Goal: Information Seeking & Learning: Find specific fact

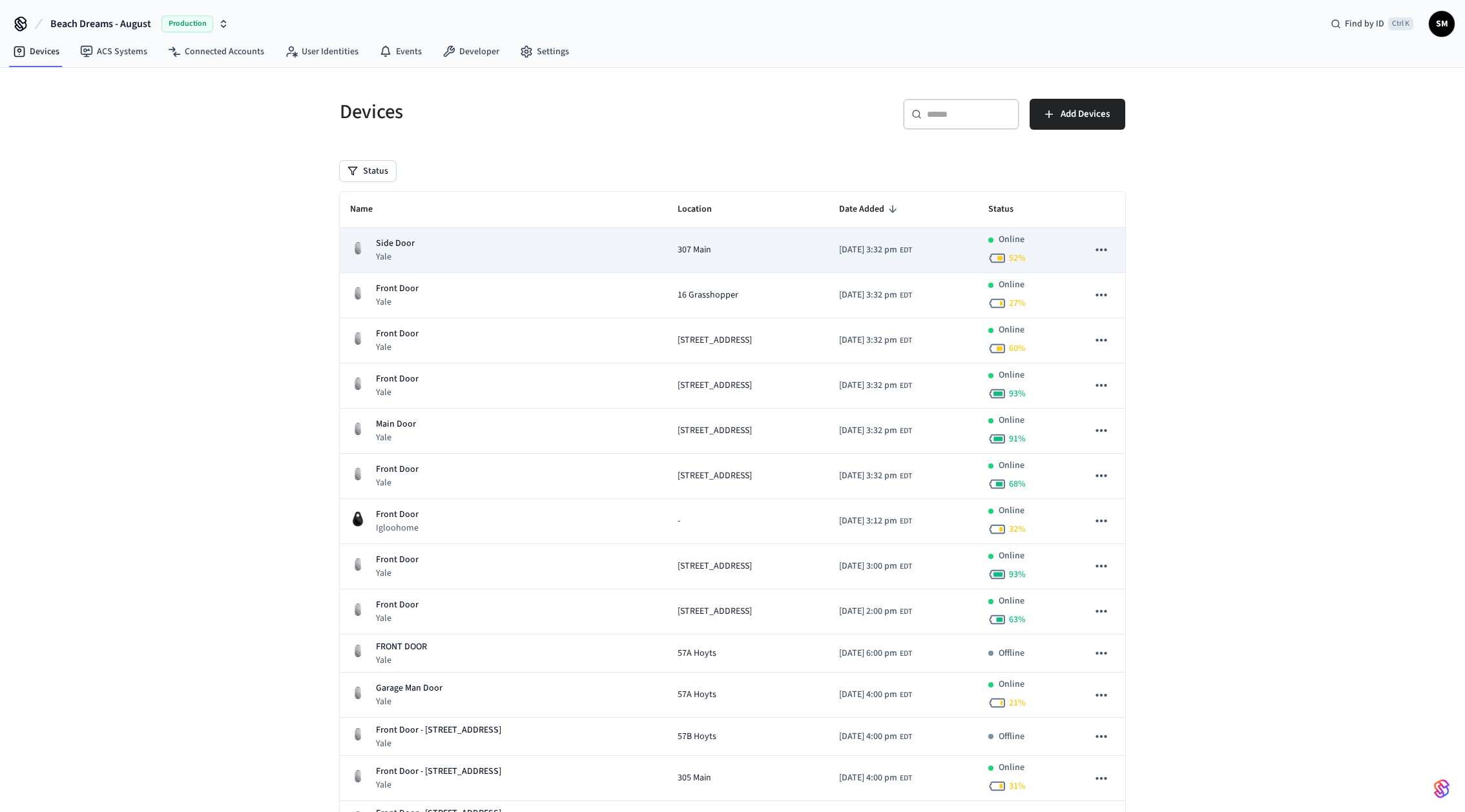
click at [427, 250] on div "Side Door Yale" at bounding box center [504, 250] width 307 height 26
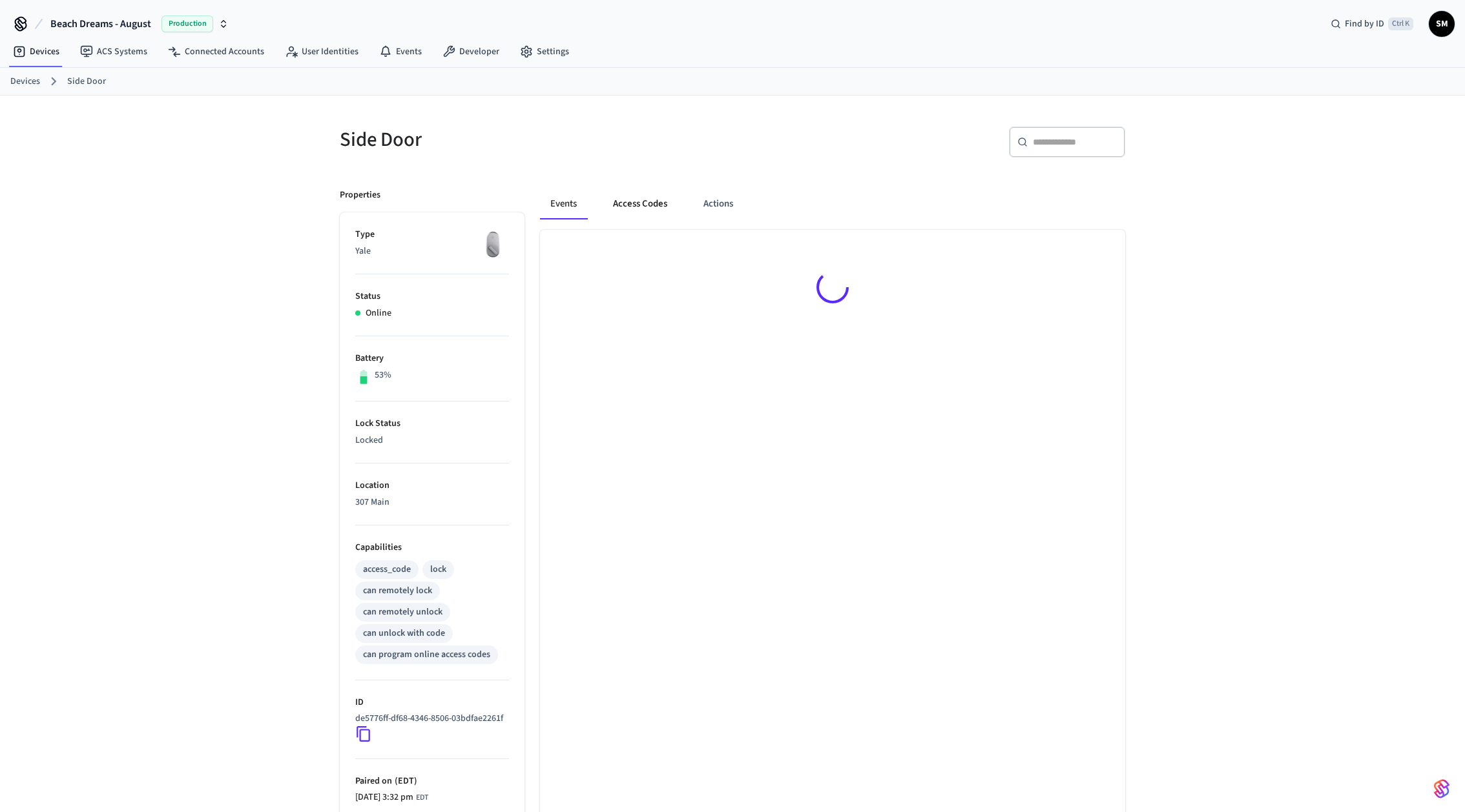
click at [638, 205] on button "Access Codes" at bounding box center [640, 203] width 75 height 31
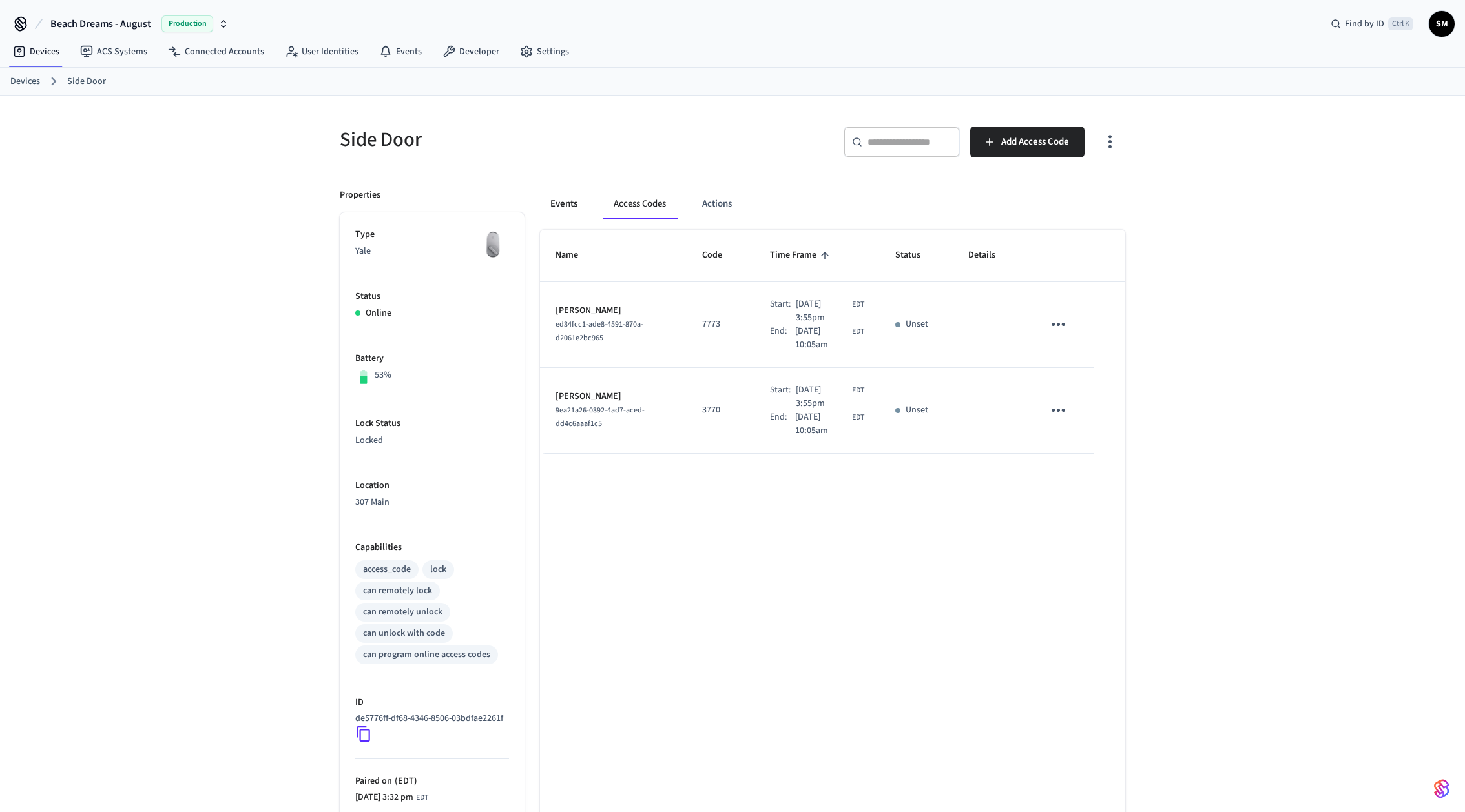
click at [552, 208] on button "Events" at bounding box center [564, 203] width 47 height 31
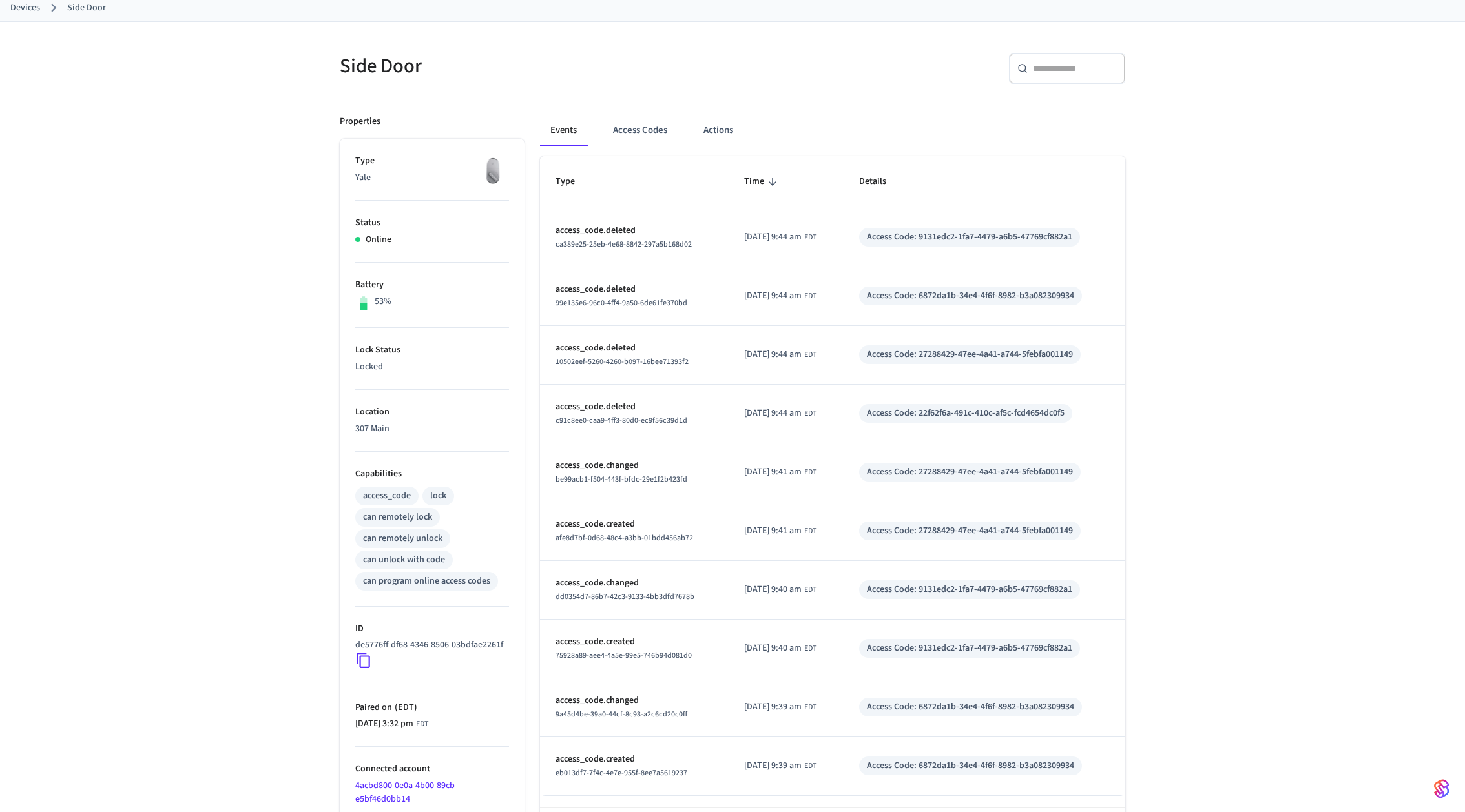
scroll to position [129, 0]
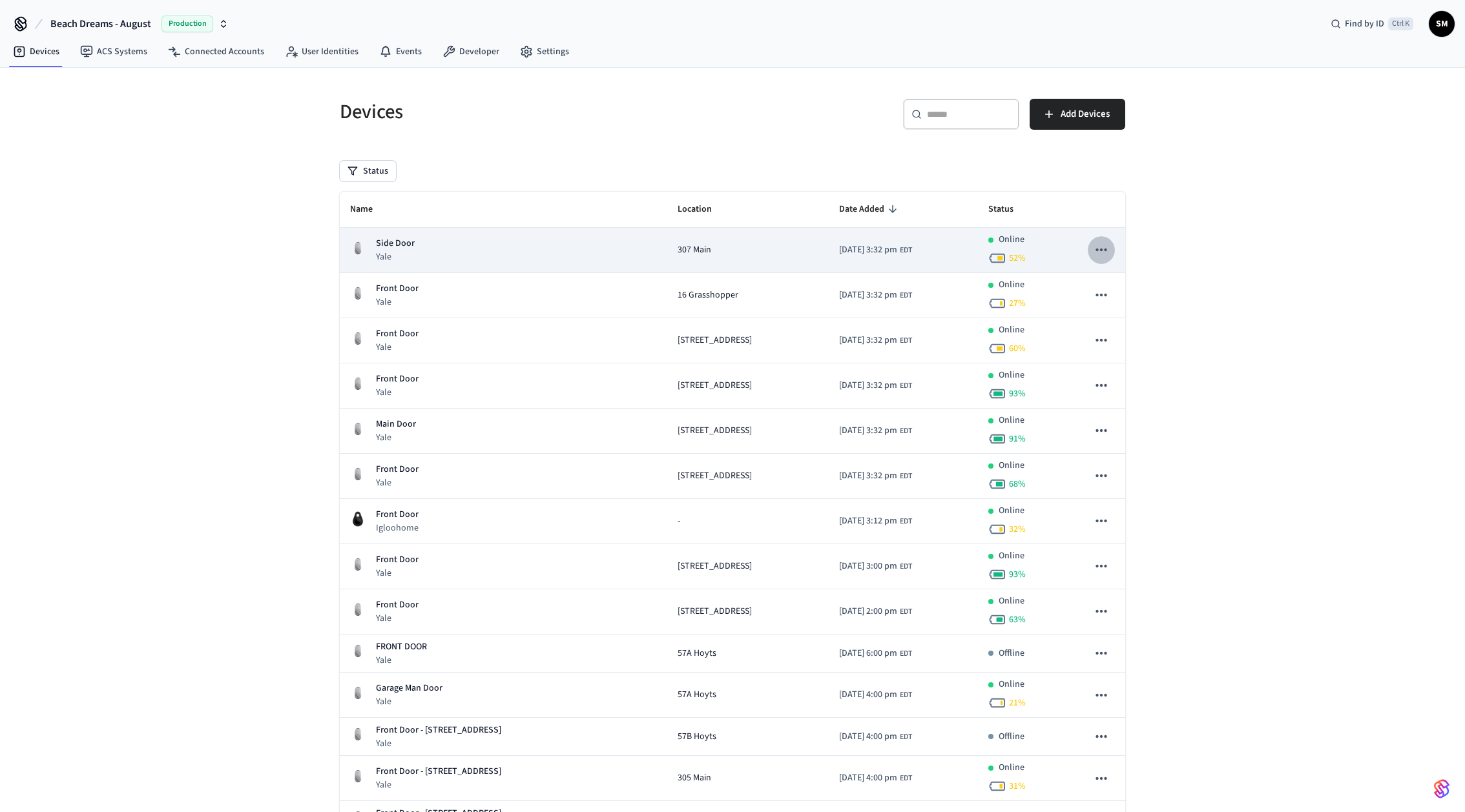
click at [1100, 246] on icon "sticky table" at bounding box center [1101, 250] width 17 height 17
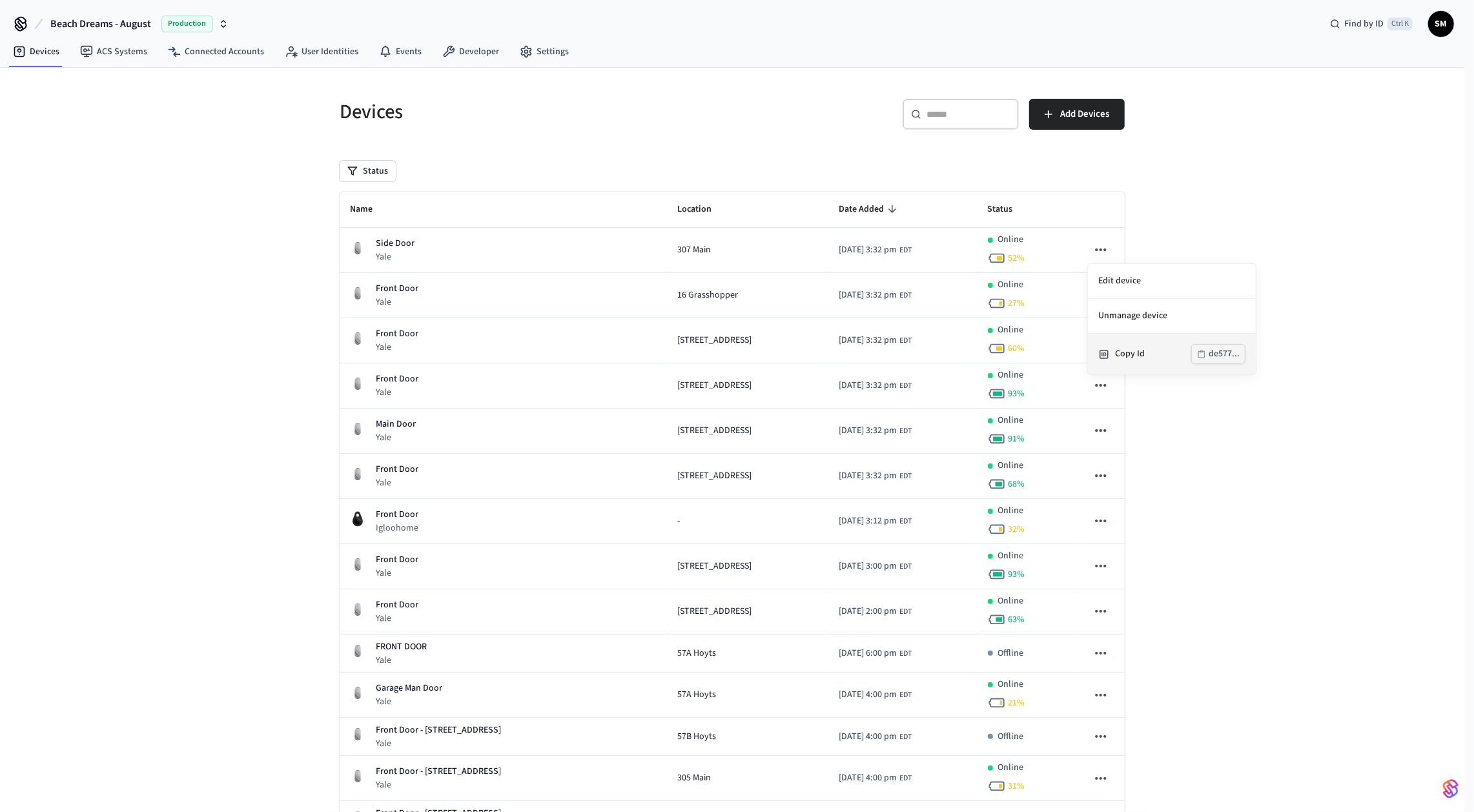
click at [1222, 357] on div "de577..." at bounding box center [1224, 353] width 31 height 16
click at [1303, 201] on div at bounding box center [737, 406] width 1474 height 812
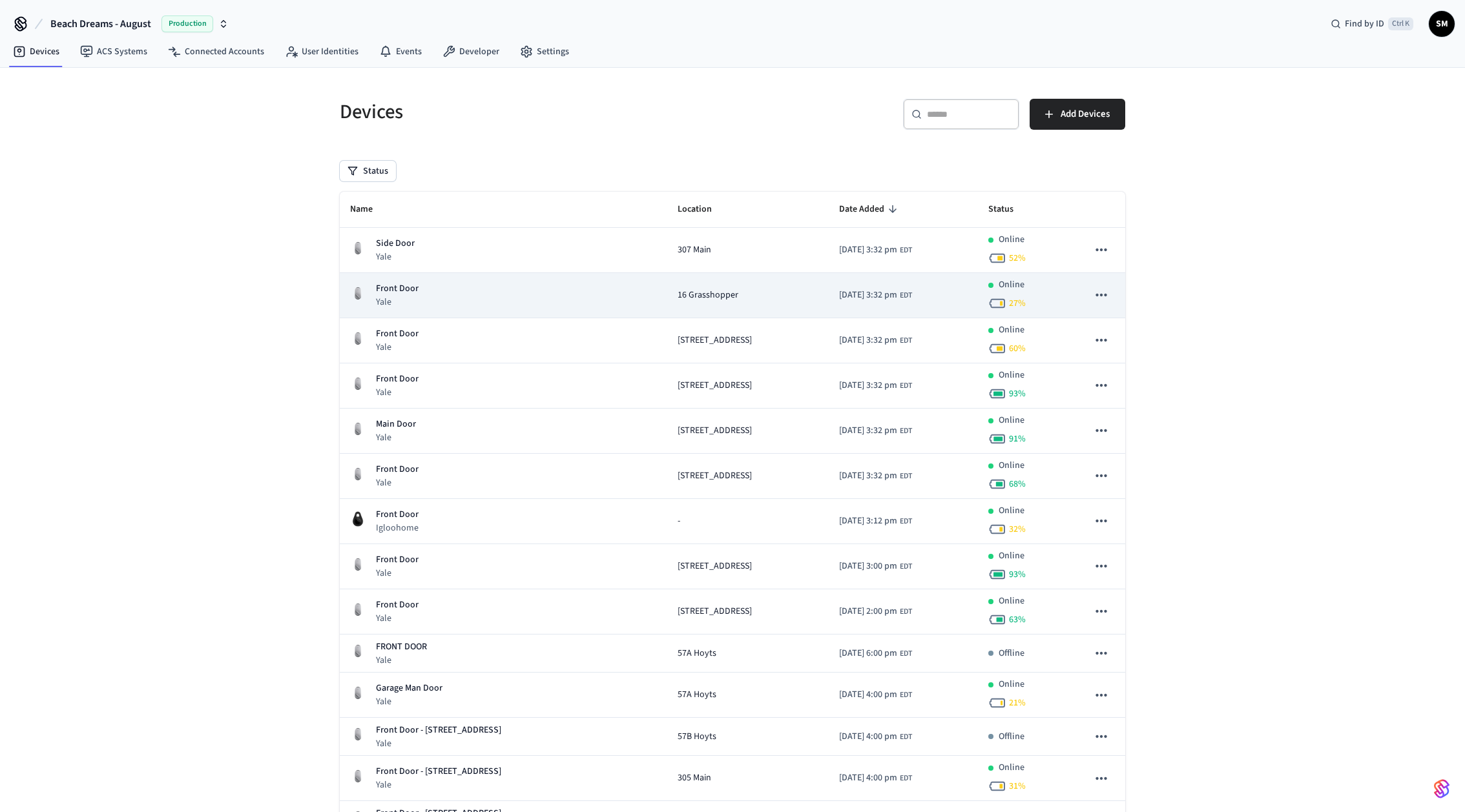
click at [1101, 292] on icon "sticky table" at bounding box center [1101, 295] width 17 height 17
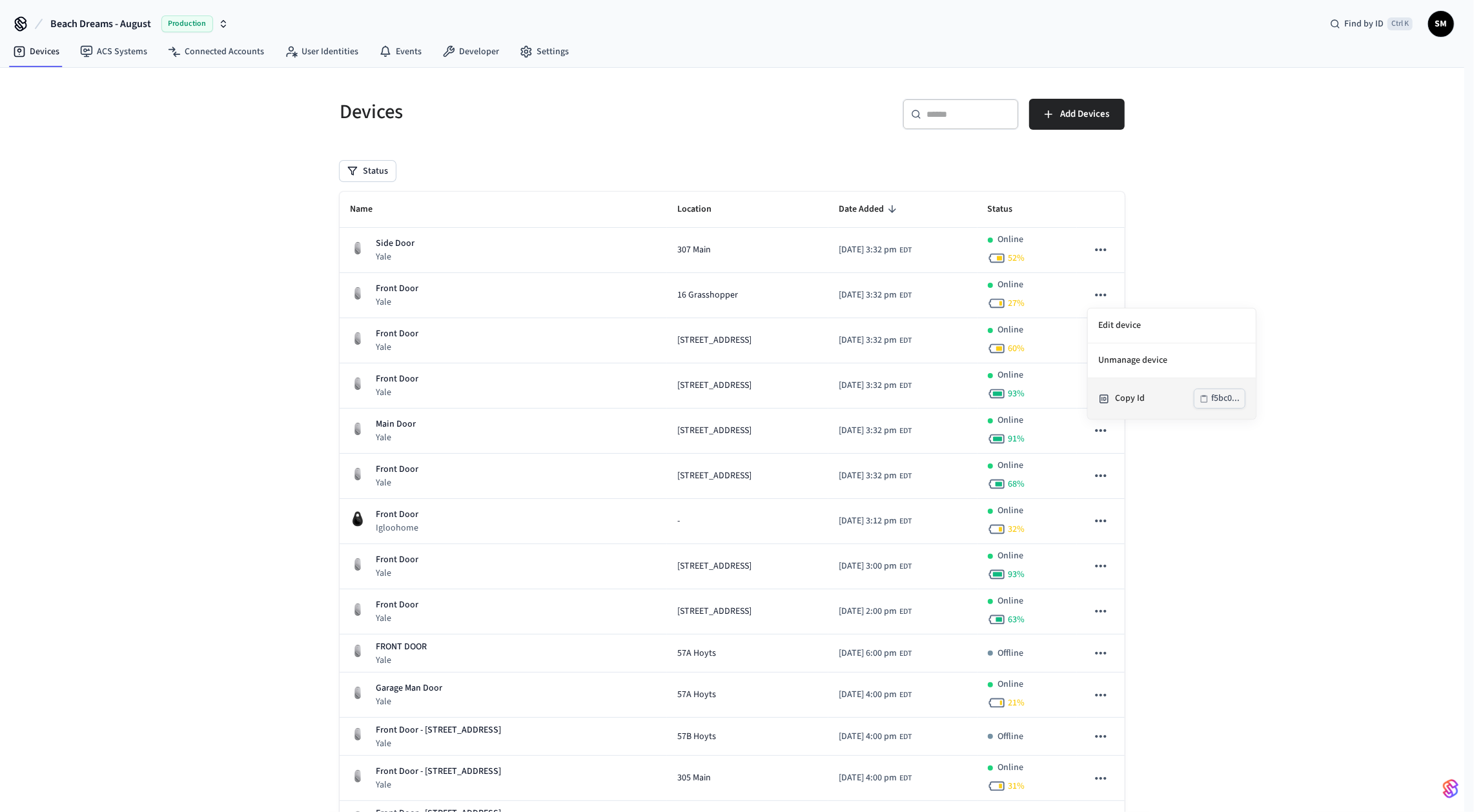
click at [1212, 396] on div "f5bc0..." at bounding box center [1226, 398] width 29 height 16
click at [1315, 209] on div at bounding box center [737, 406] width 1474 height 812
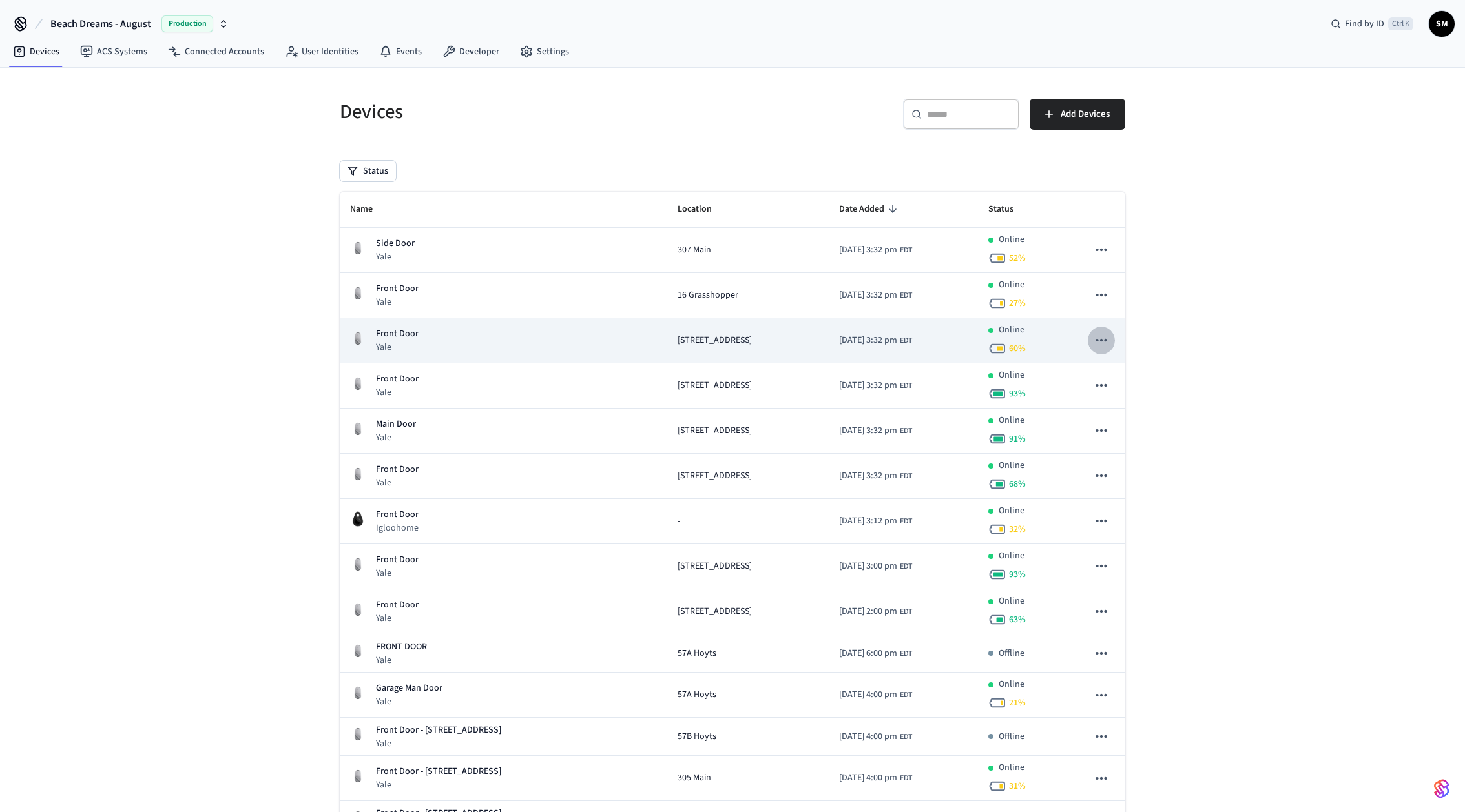
click at [1093, 337] on icon "sticky table" at bounding box center [1101, 341] width 17 height 17
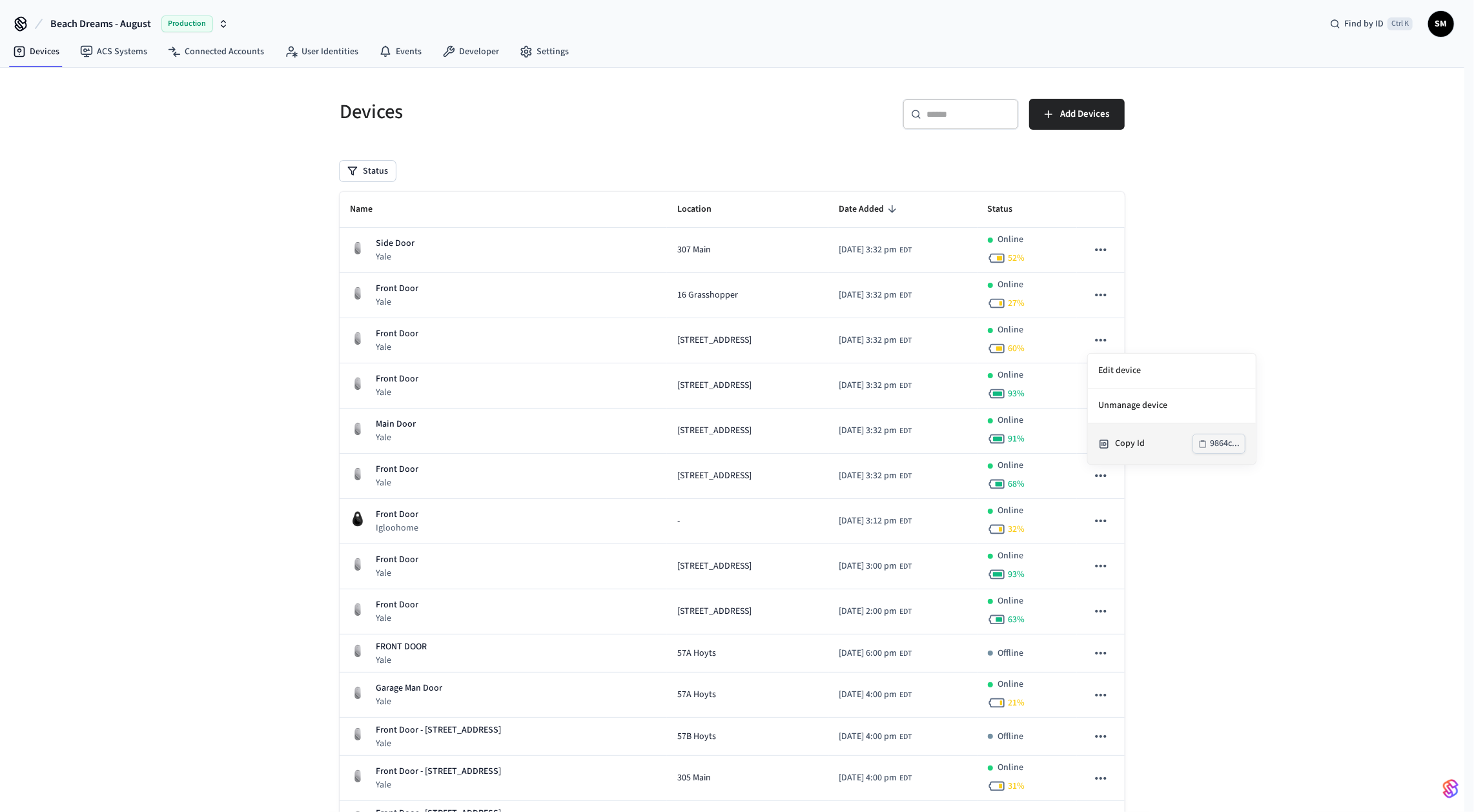
click at [1149, 444] on div "Copy Id" at bounding box center [1154, 444] width 77 height 14
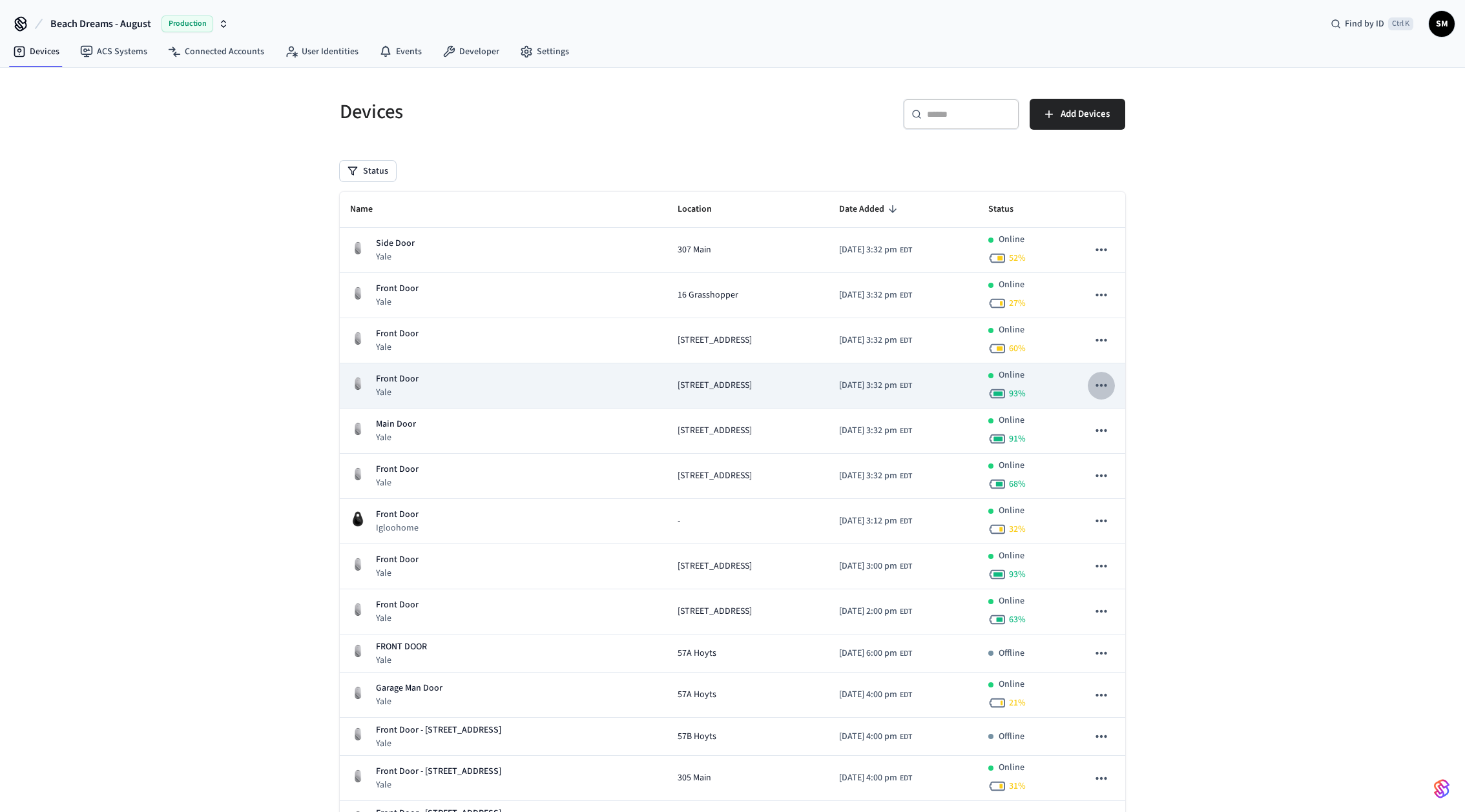
click at [1097, 384] on icon "sticky table" at bounding box center [1100, 385] width 11 height 3
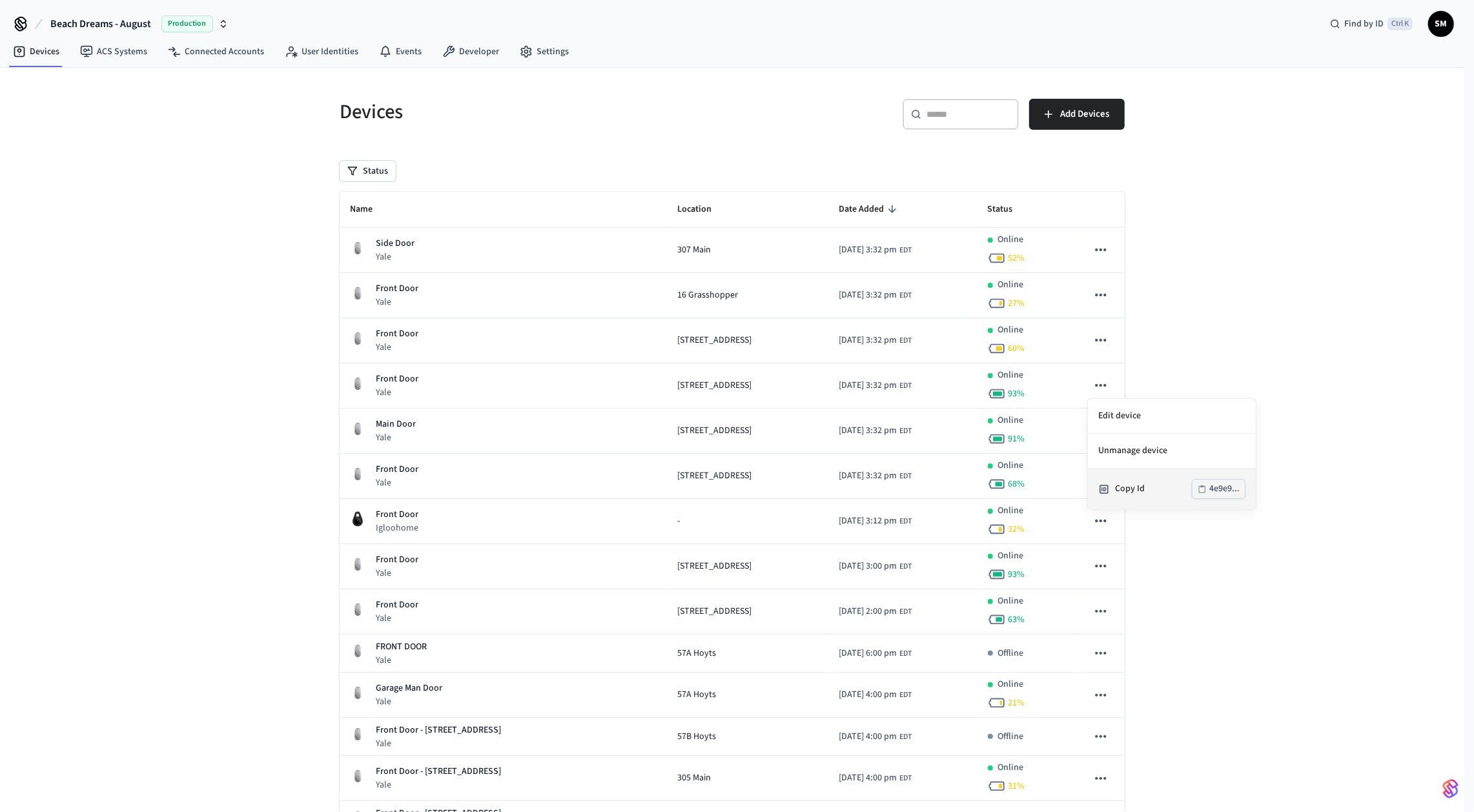
click at [1226, 489] on div "4e9e9..." at bounding box center [1225, 489] width 31 height 16
click at [1097, 342] on div at bounding box center [737, 406] width 1474 height 812
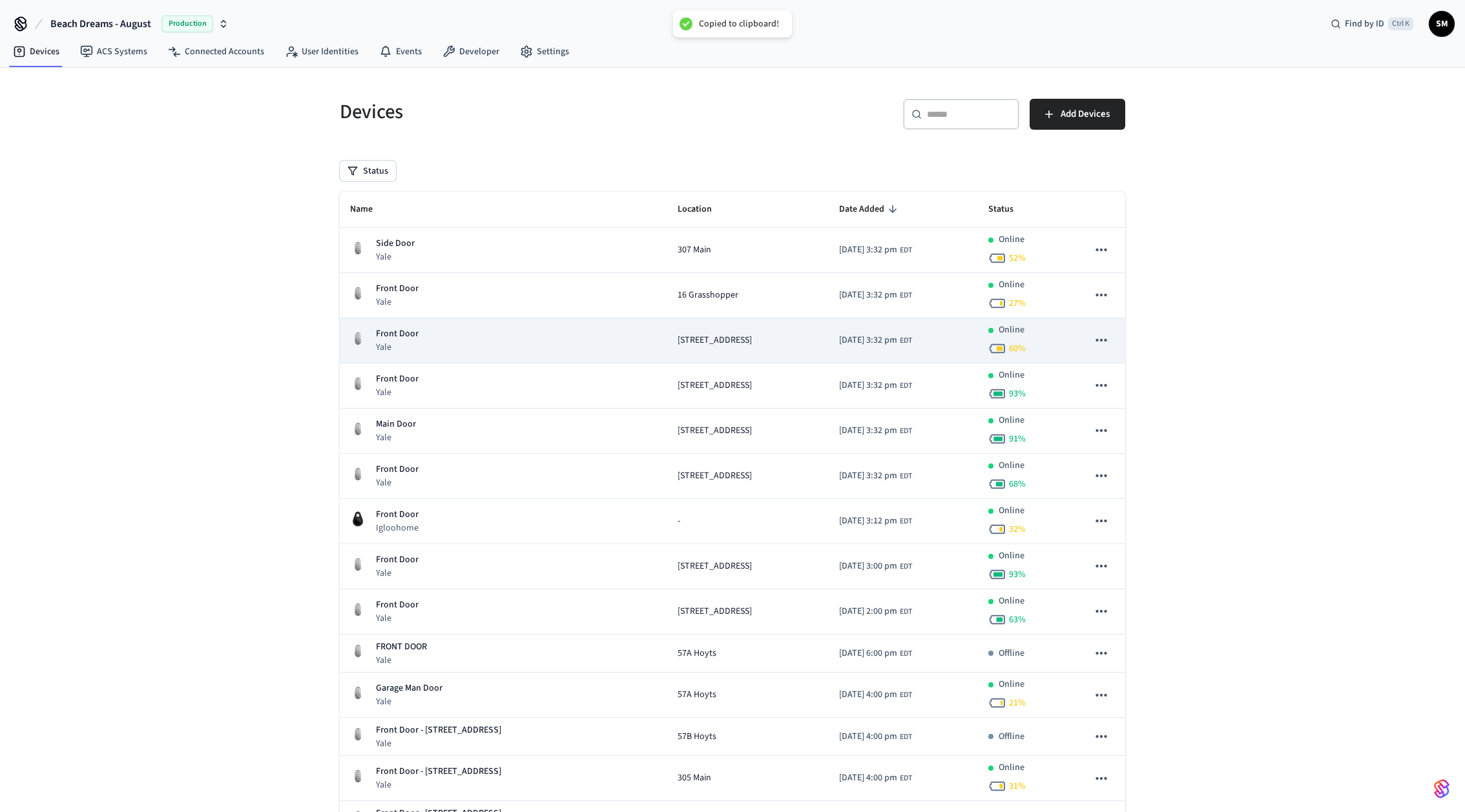
click at [1097, 340] on icon "sticky table" at bounding box center [1100, 340] width 11 height 3
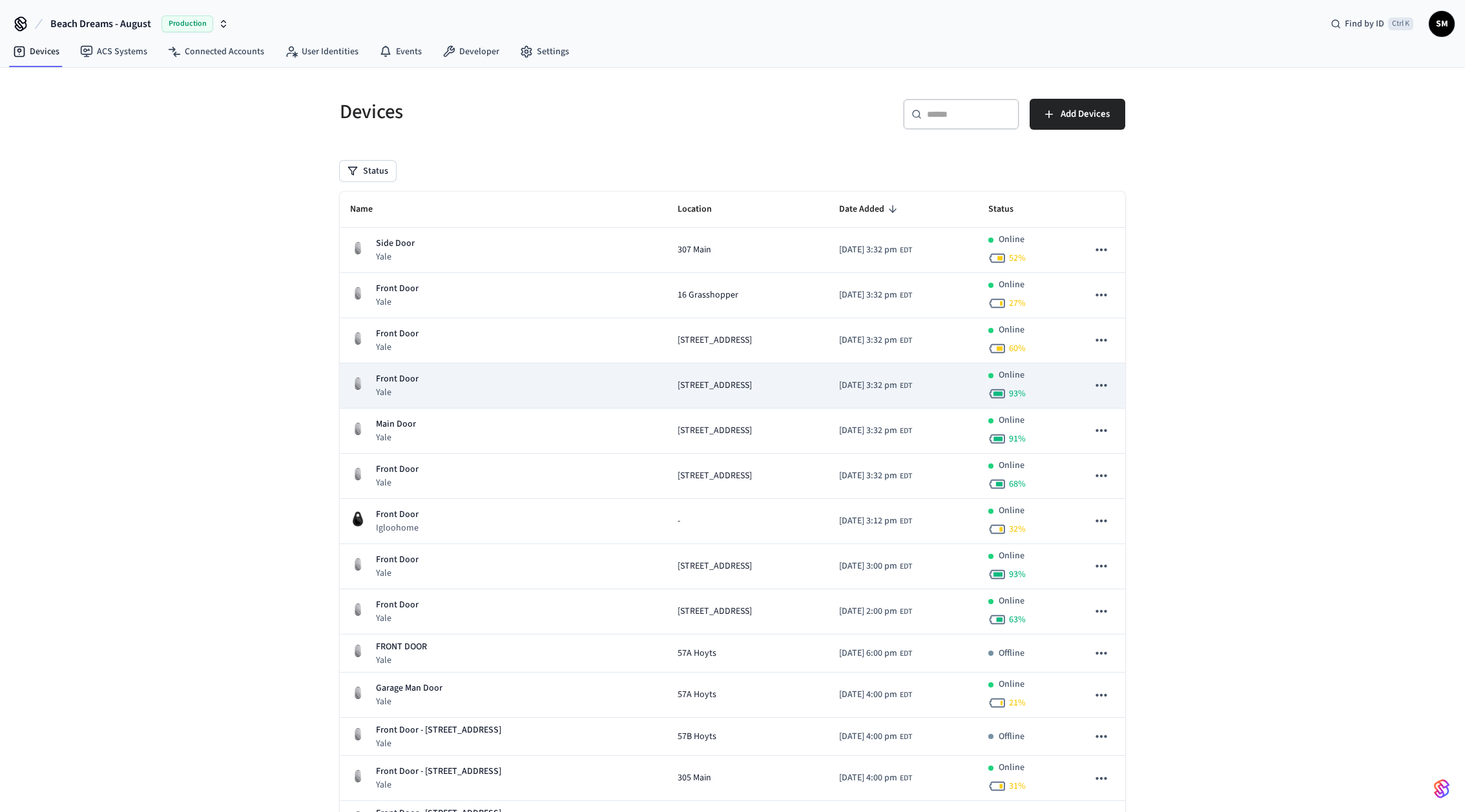
click at [1107, 384] on icon "sticky table" at bounding box center [1101, 386] width 17 height 17
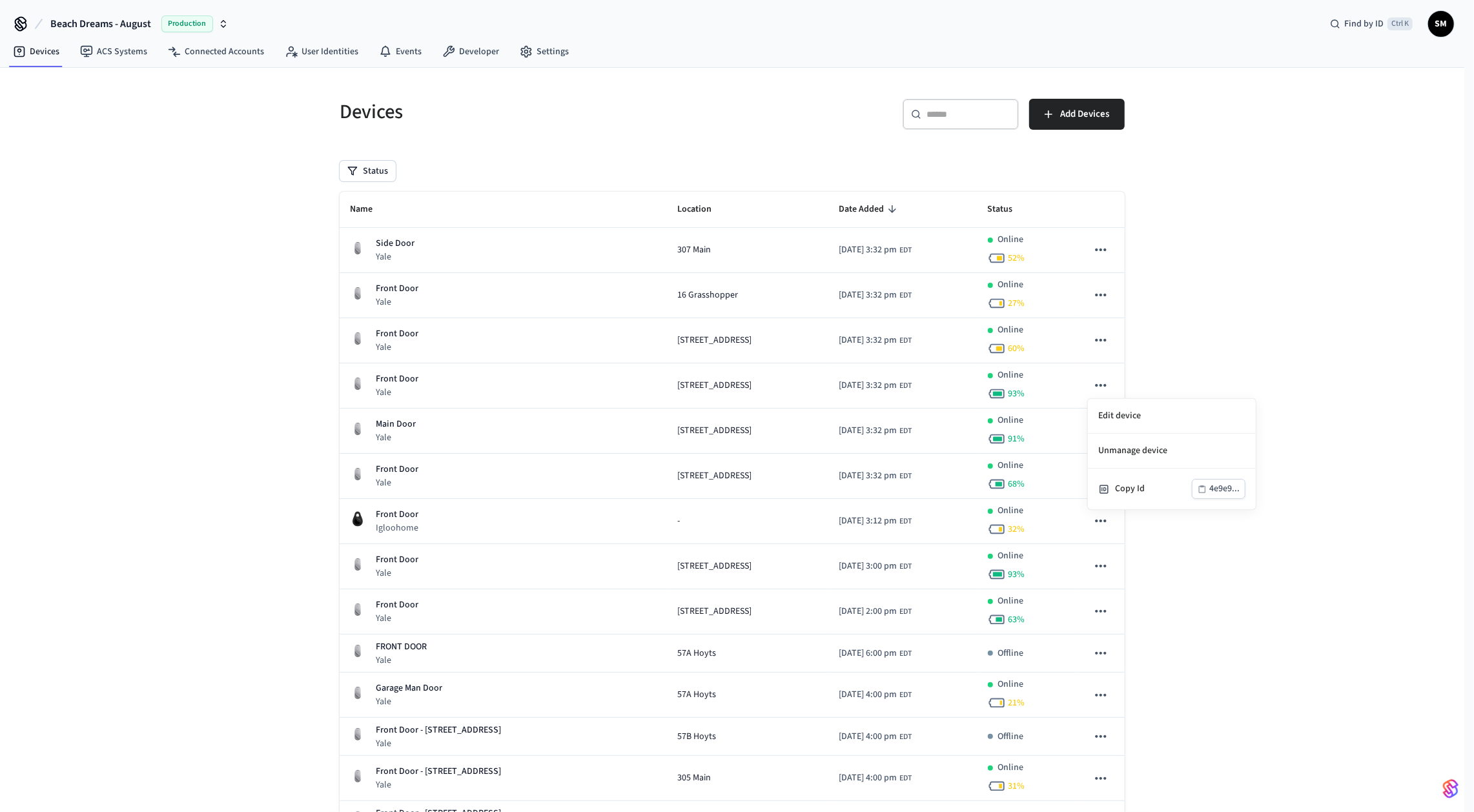
click at [1171, 361] on div at bounding box center [737, 406] width 1474 height 812
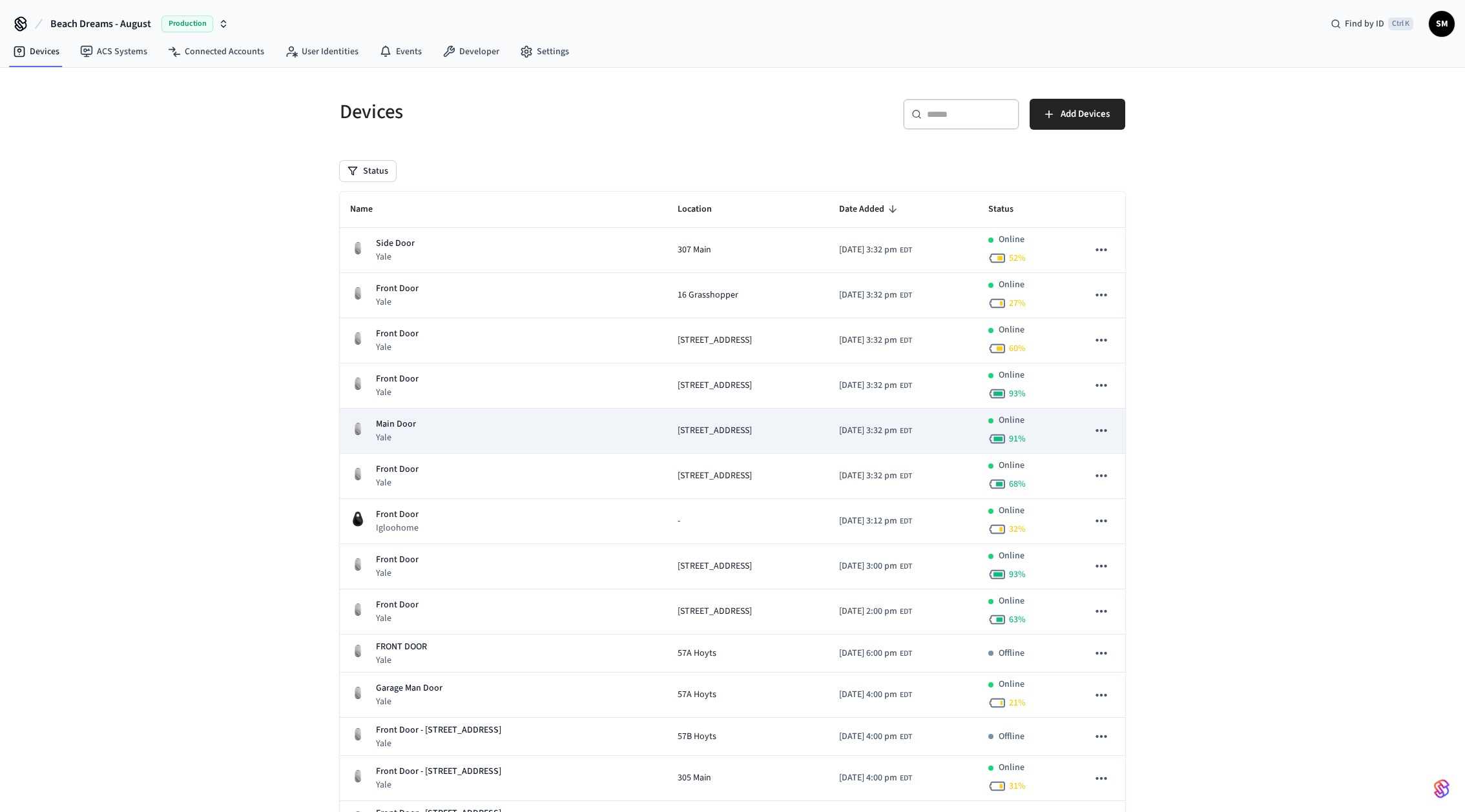
click at [1102, 424] on icon "sticky table" at bounding box center [1101, 431] width 17 height 17
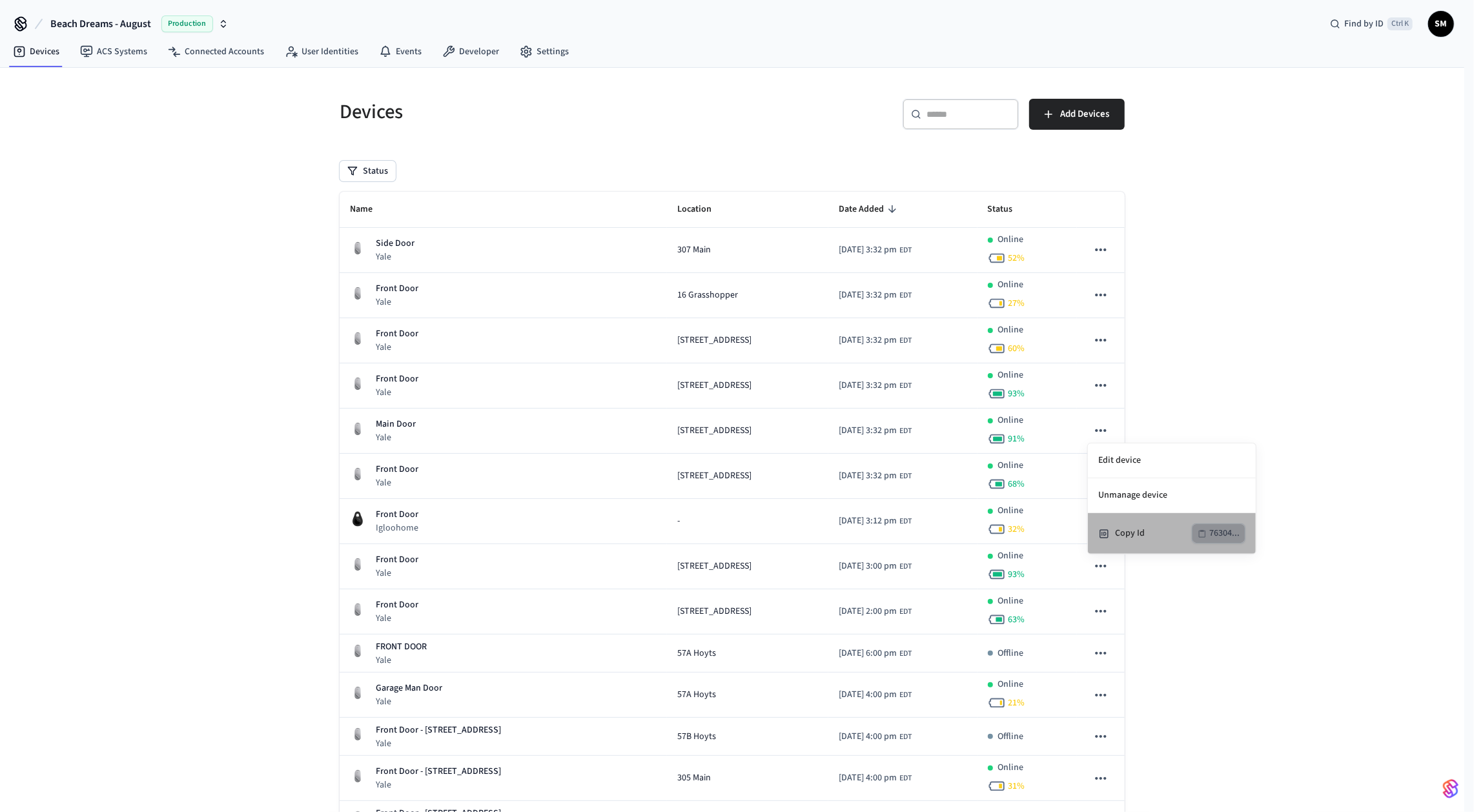
click at [1218, 536] on div "76304..." at bounding box center [1225, 533] width 31 height 16
click at [1243, 361] on div at bounding box center [737, 406] width 1474 height 812
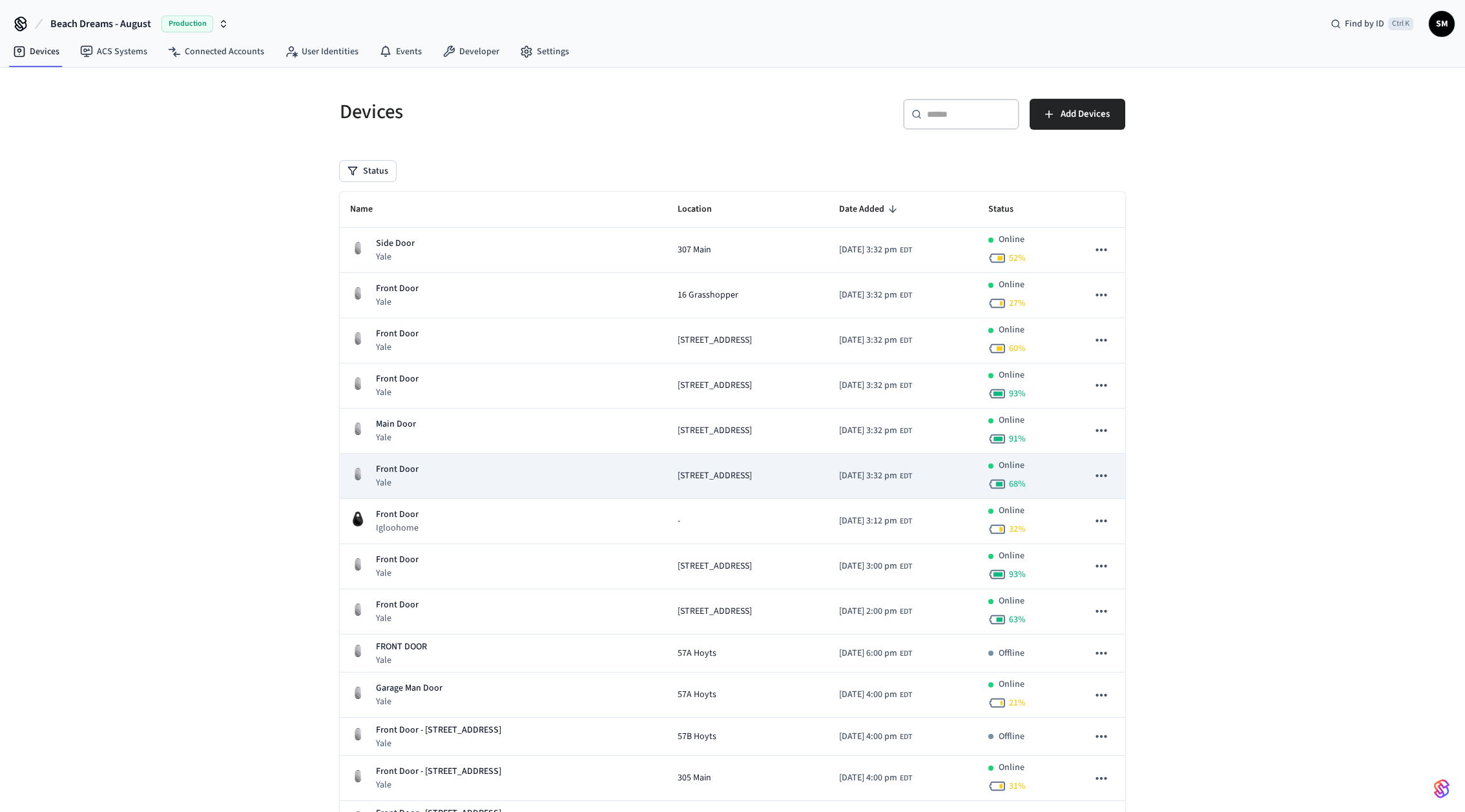
click at [1100, 480] on icon "sticky table" at bounding box center [1101, 476] width 17 height 17
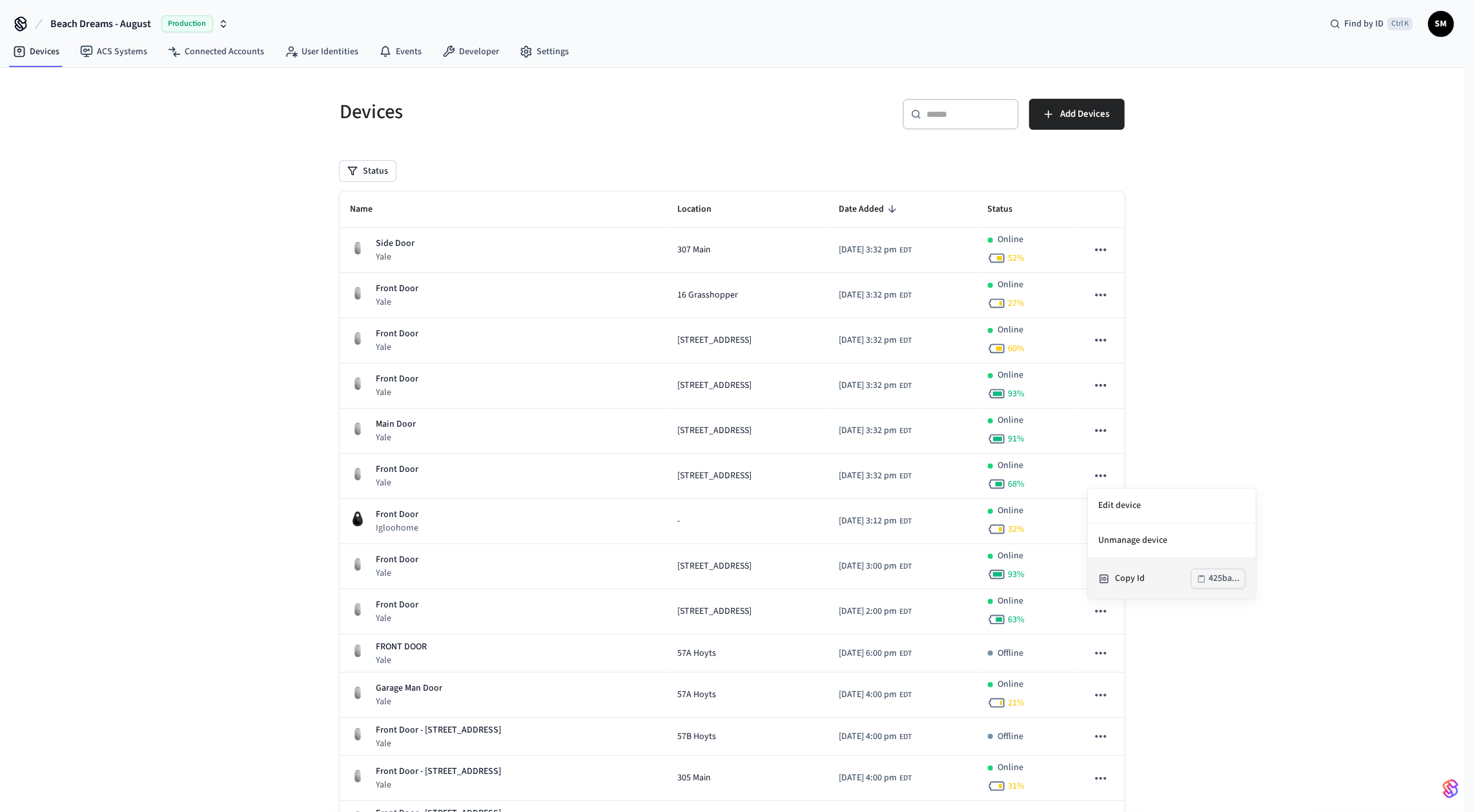
click at [1217, 581] on div "425ba..." at bounding box center [1224, 578] width 31 height 16
click at [1245, 442] on div at bounding box center [737, 406] width 1474 height 812
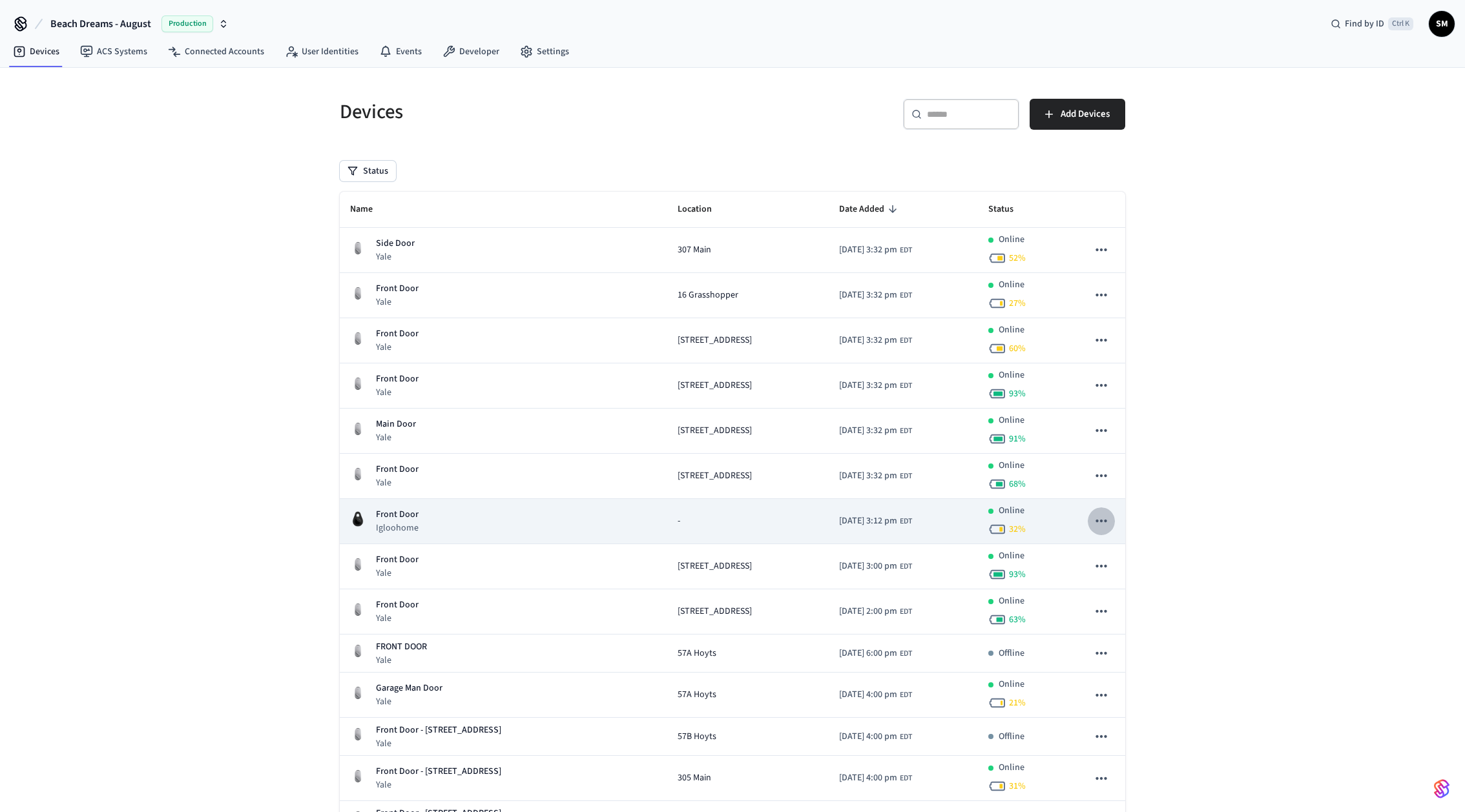
click at [1100, 521] on icon "sticky table" at bounding box center [1101, 521] width 17 height 17
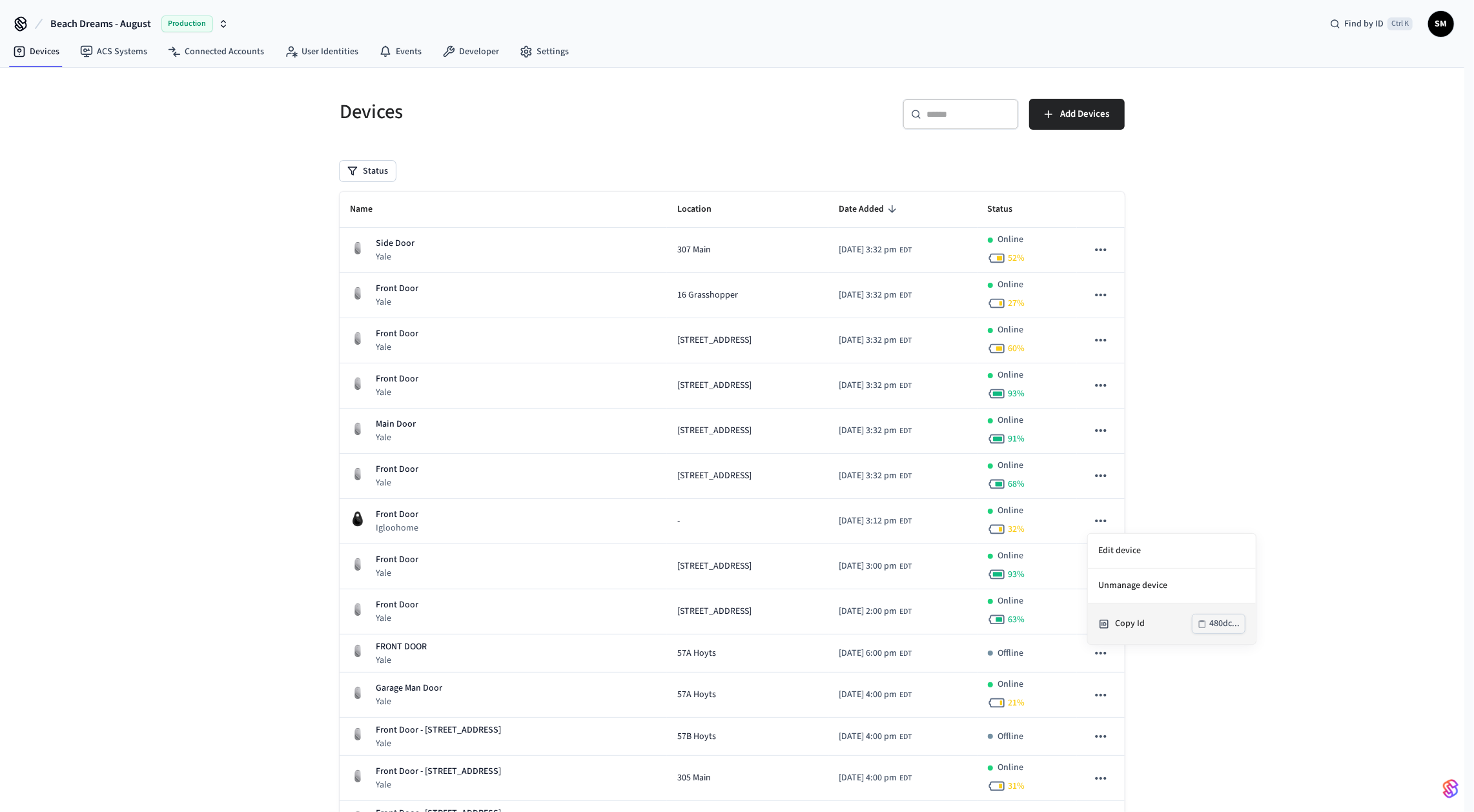
click at [1141, 630] on div "Copy Id" at bounding box center [1154, 624] width 77 height 14
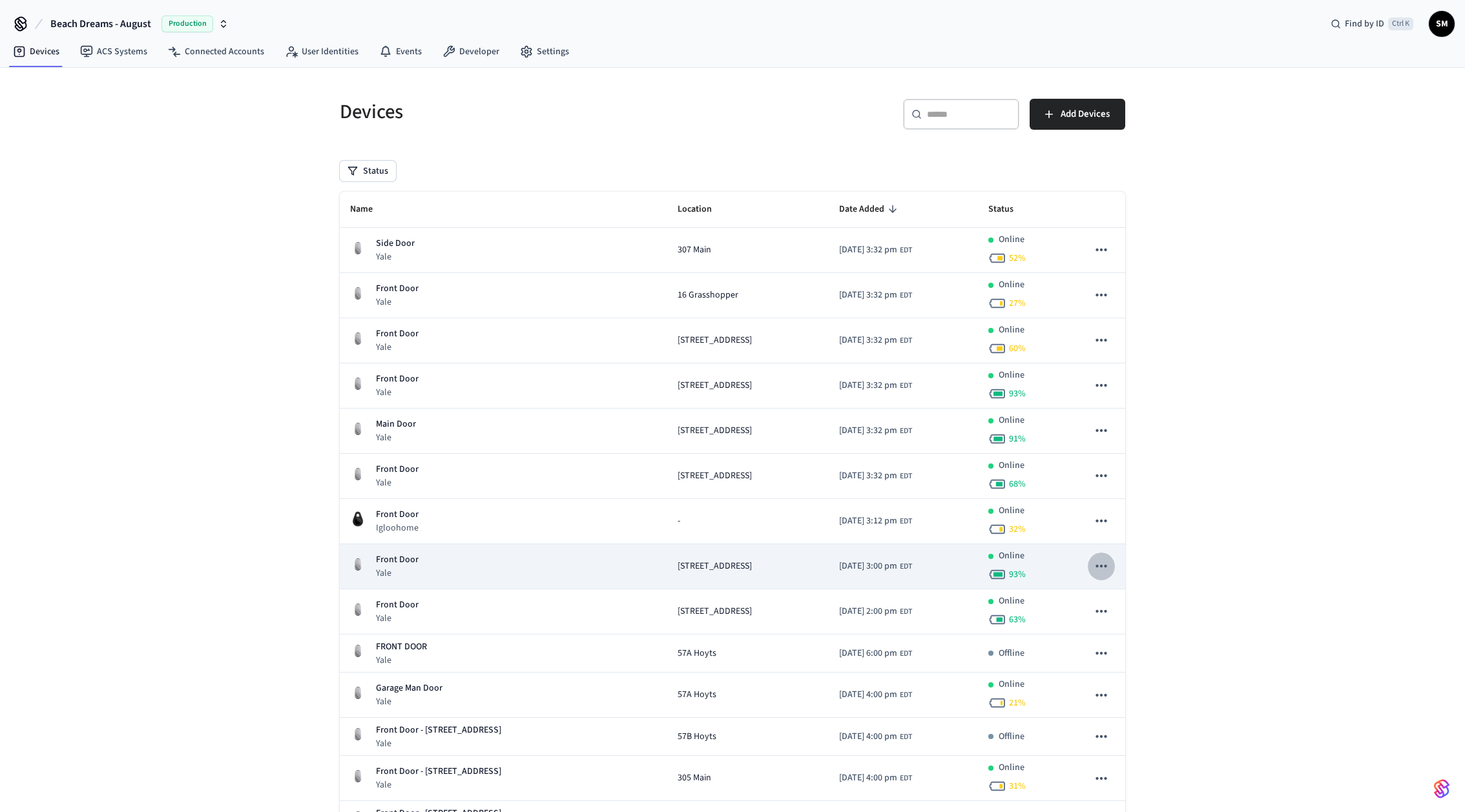
click at [1103, 565] on icon "sticky table" at bounding box center [1101, 566] width 17 height 17
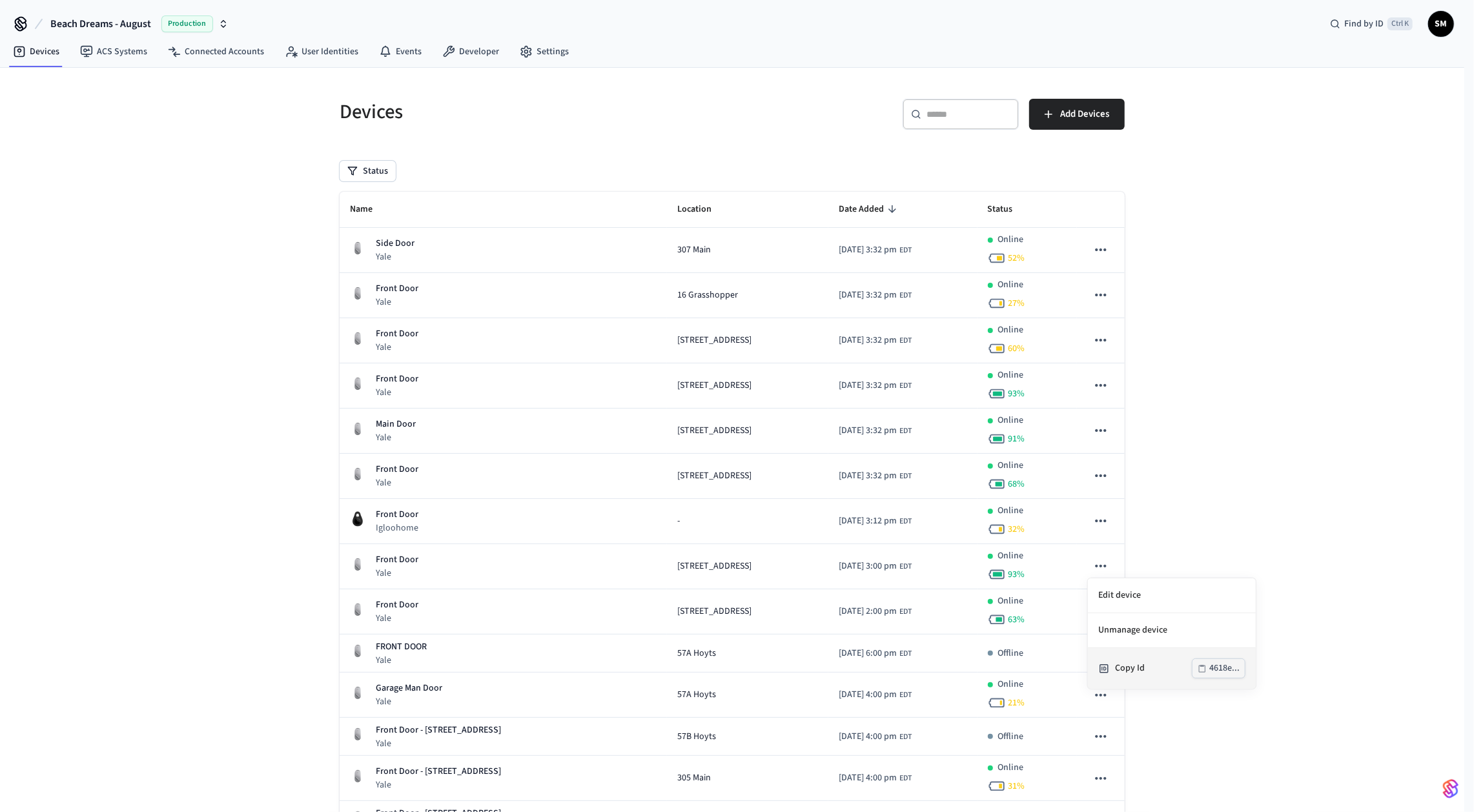
click at [1183, 665] on div "Copy Id" at bounding box center [1154, 669] width 77 height 14
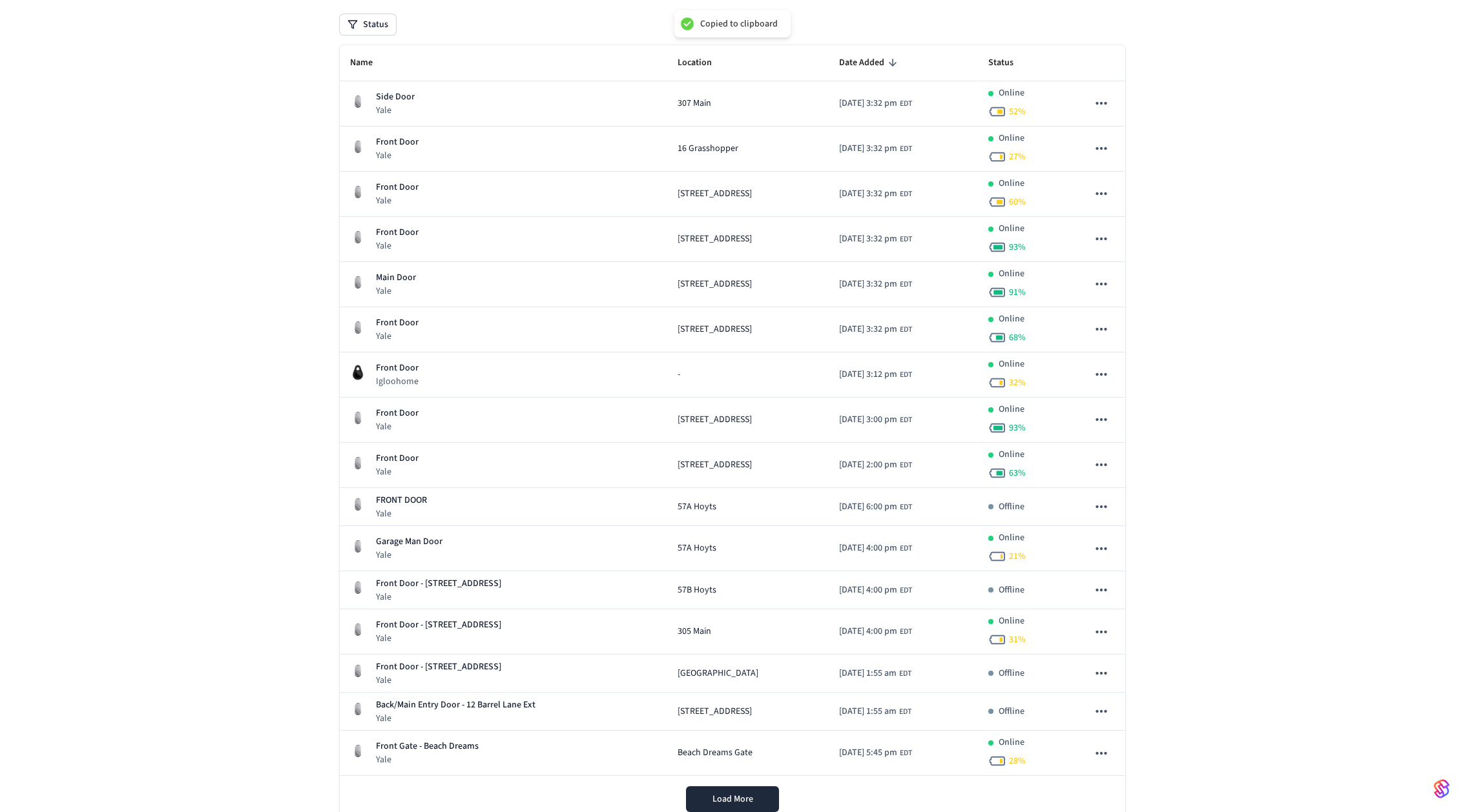
scroll to position [187, 0]
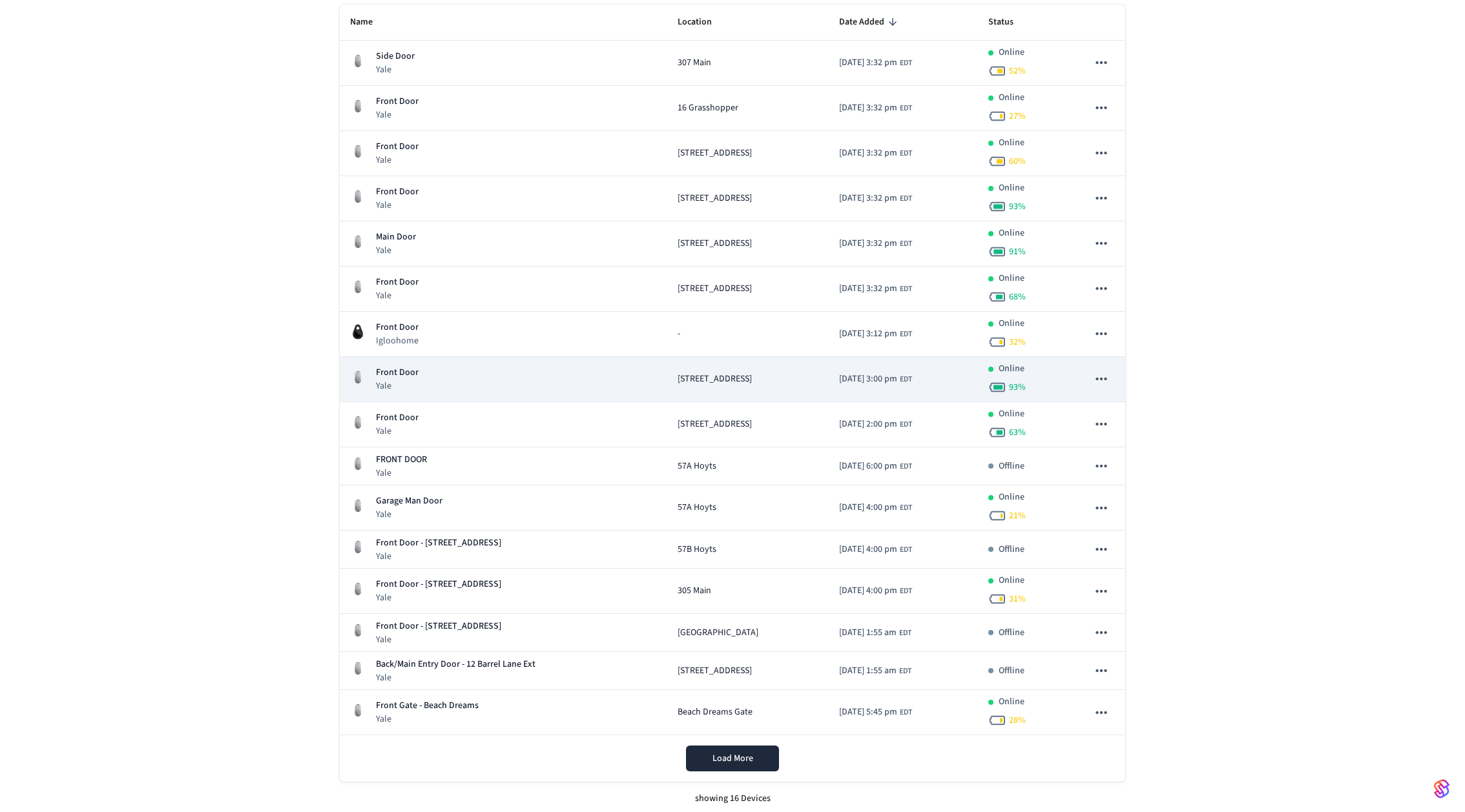
click at [1103, 381] on icon "sticky table" at bounding box center [1101, 379] width 17 height 17
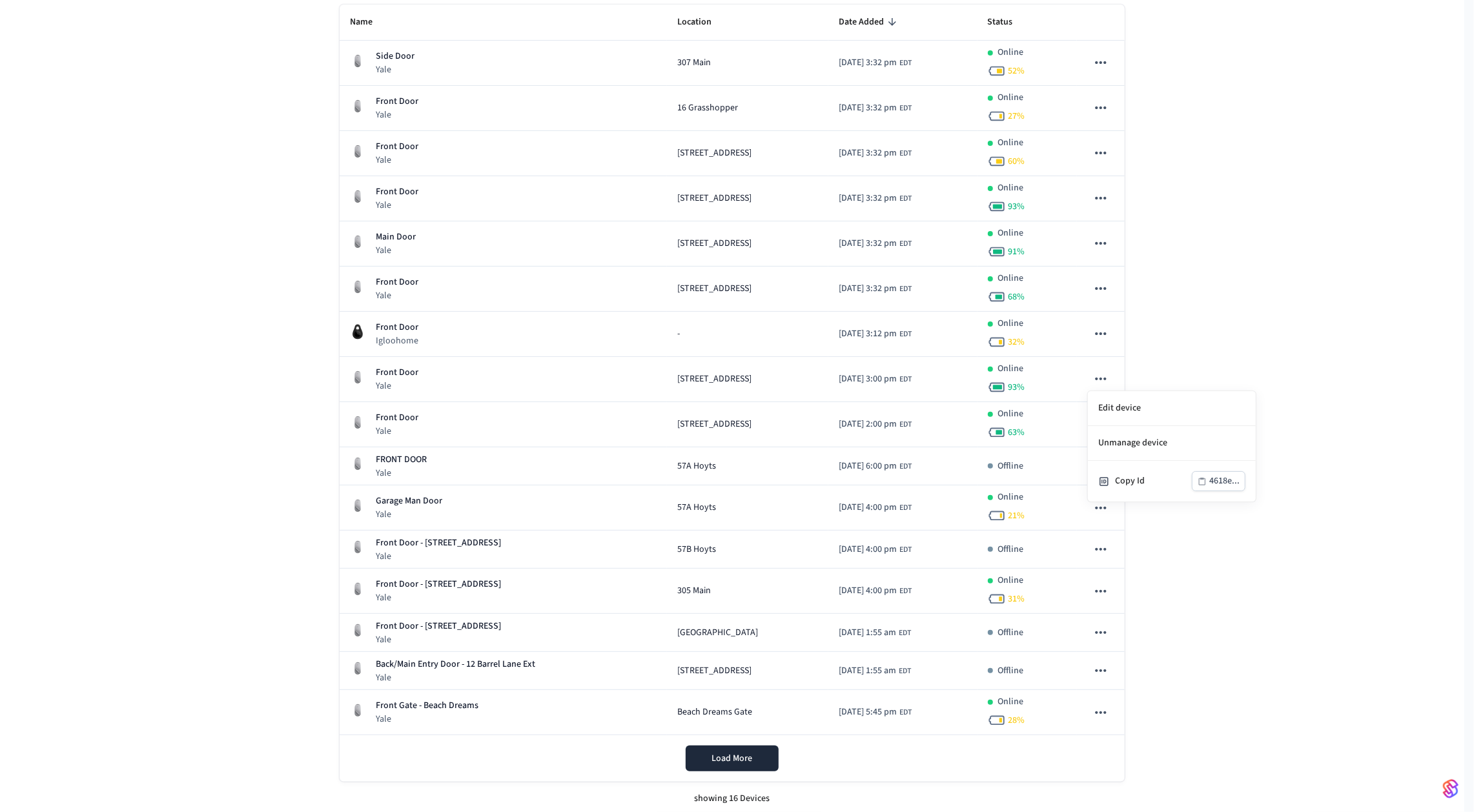
click at [1188, 329] on div at bounding box center [737, 406] width 1474 height 812
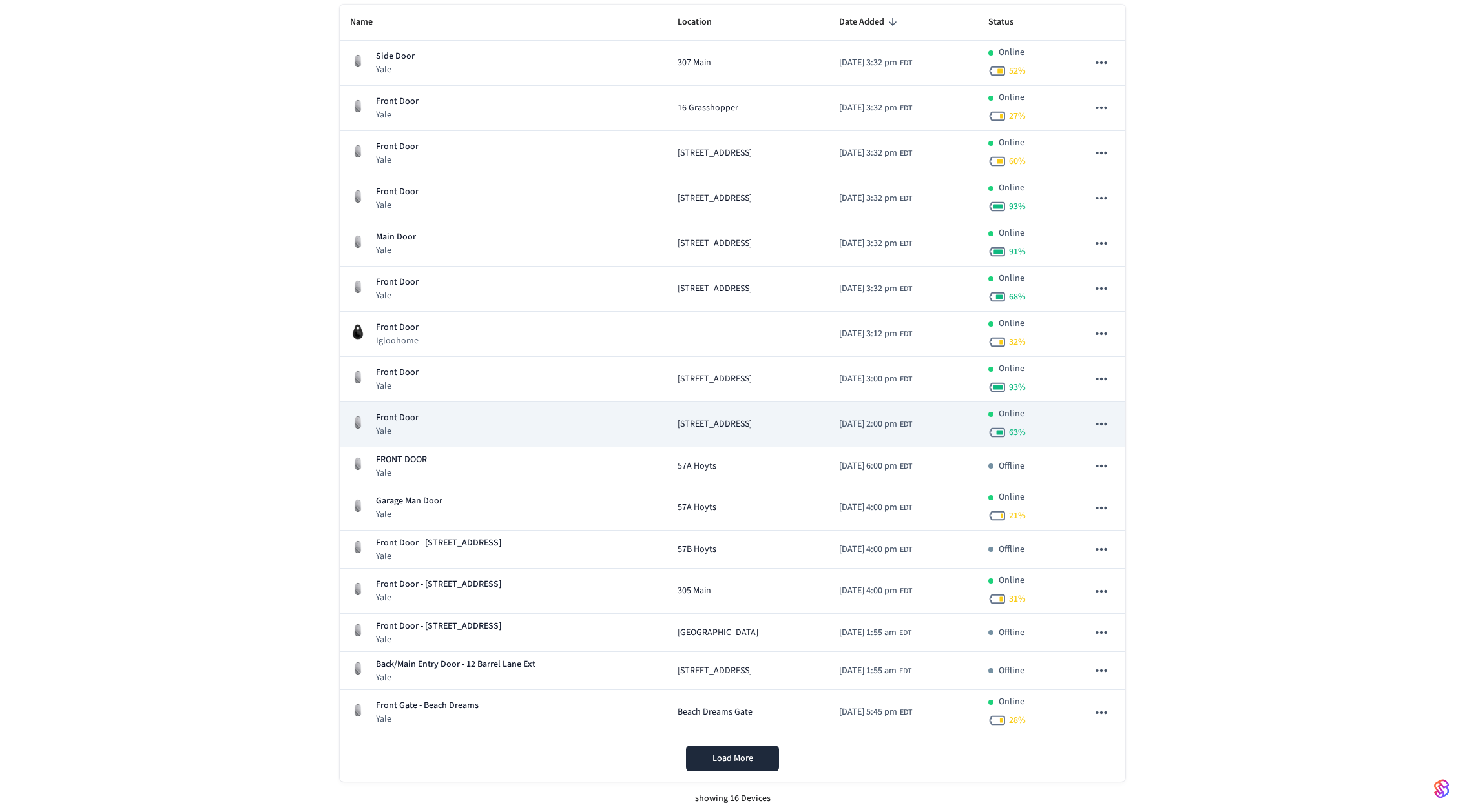
click at [1103, 419] on icon "sticky table" at bounding box center [1101, 425] width 17 height 17
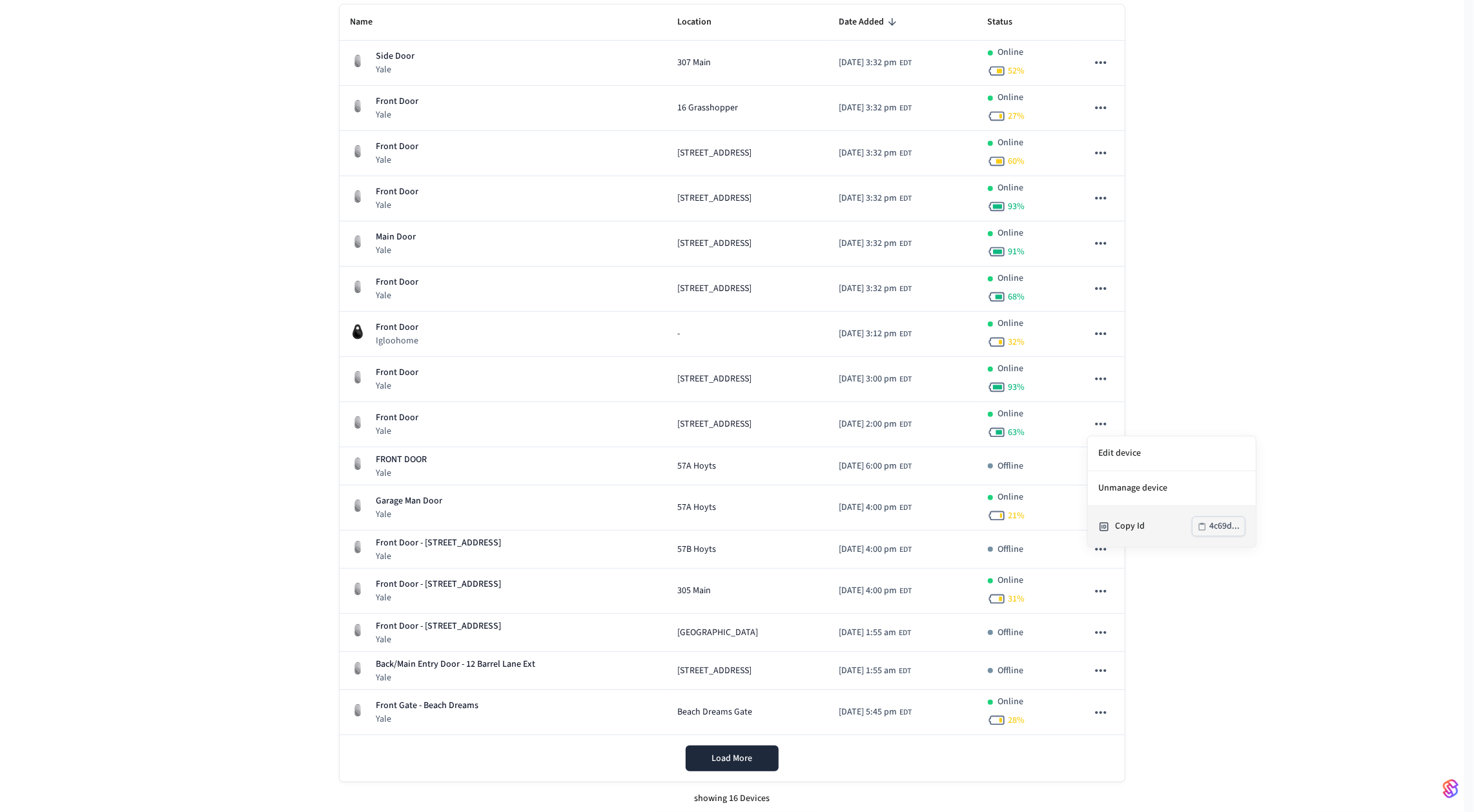
click at [1151, 520] on div "Copy Id" at bounding box center [1154, 526] width 77 height 14
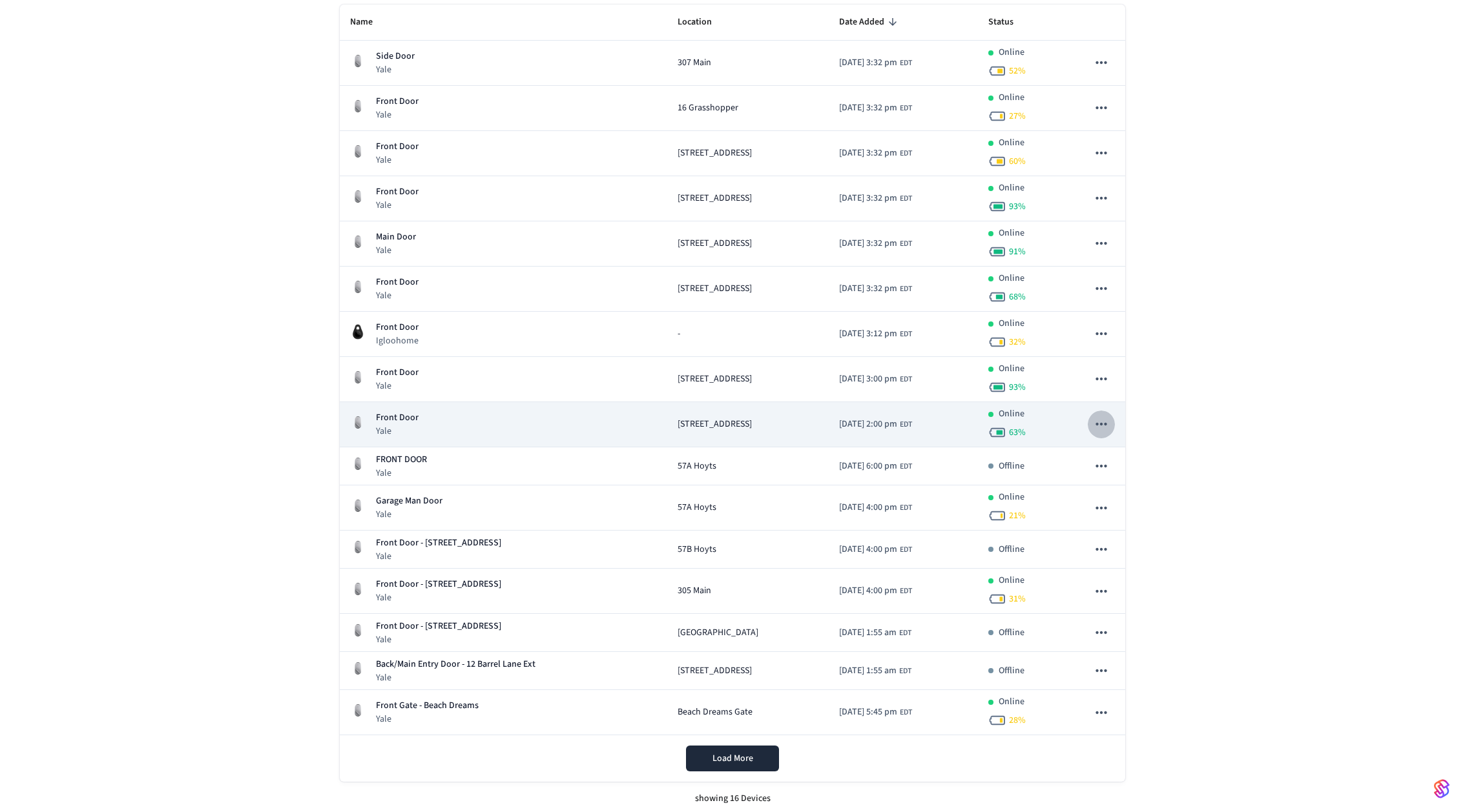
click at [1102, 423] on icon "sticky table" at bounding box center [1100, 424] width 11 height 3
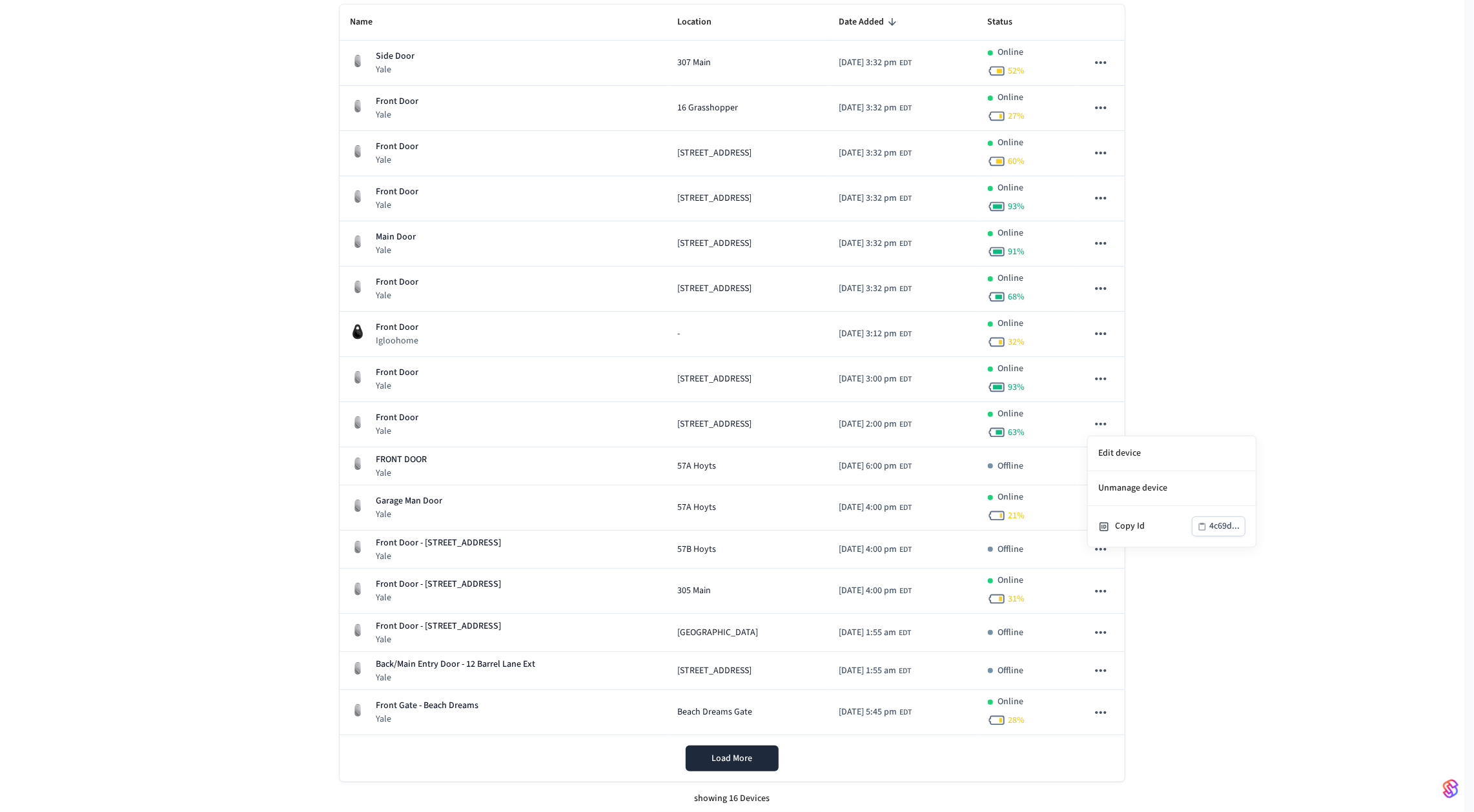
click at [1187, 384] on div at bounding box center [737, 406] width 1474 height 812
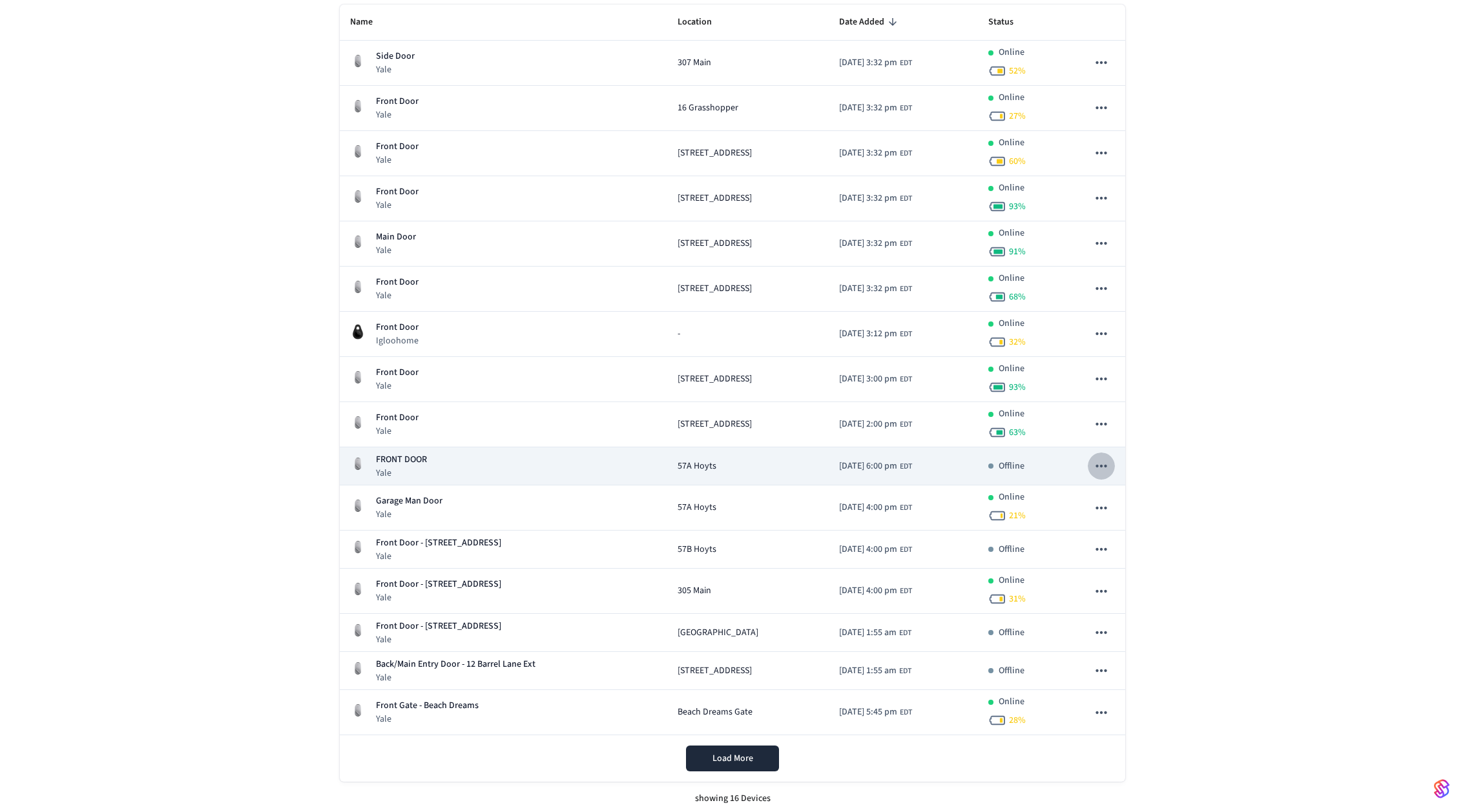
click at [1101, 465] on icon "sticky table" at bounding box center [1100, 466] width 11 height 3
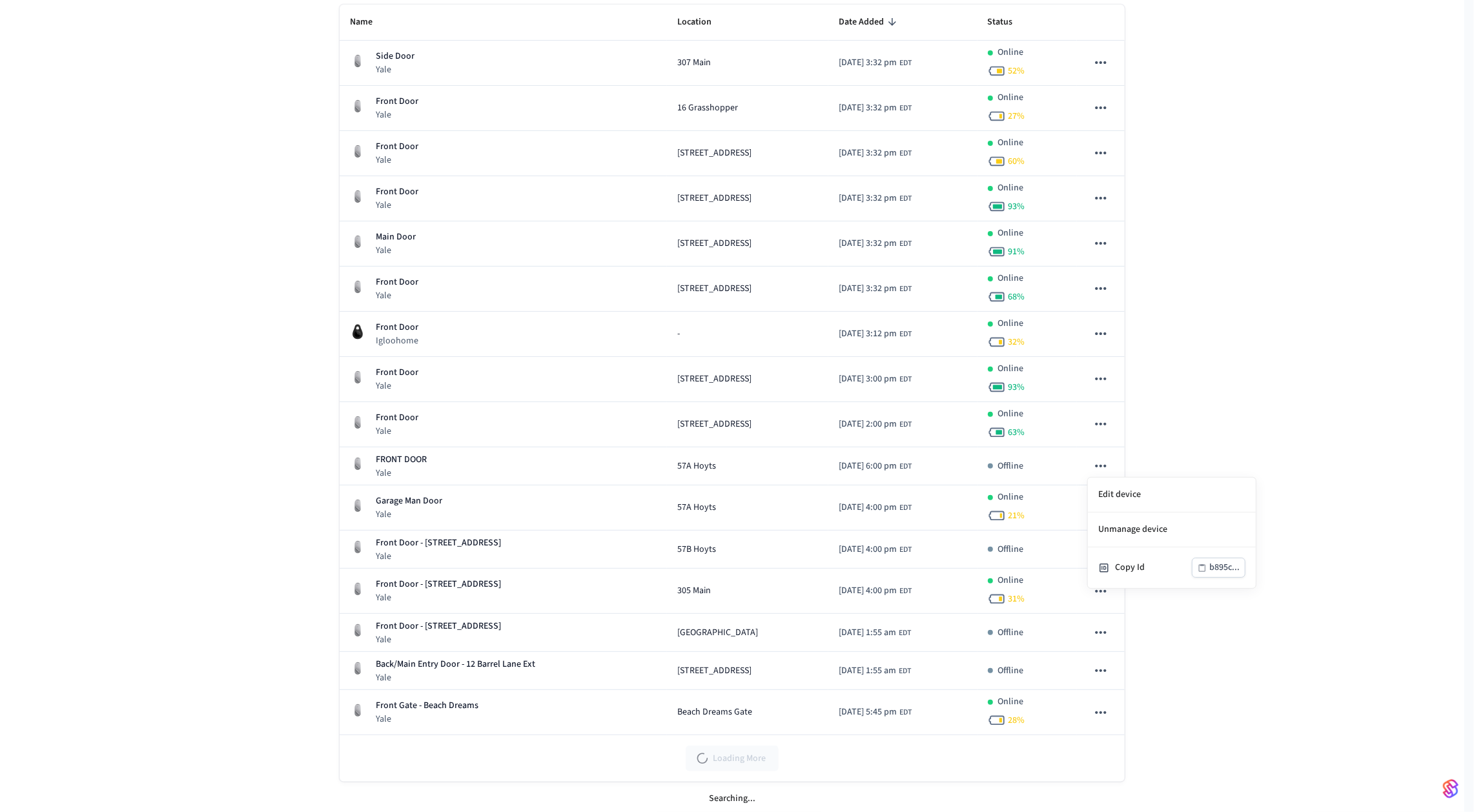
click at [1143, 565] on li "Copy Id b895c..." at bounding box center [1172, 568] width 168 height 41
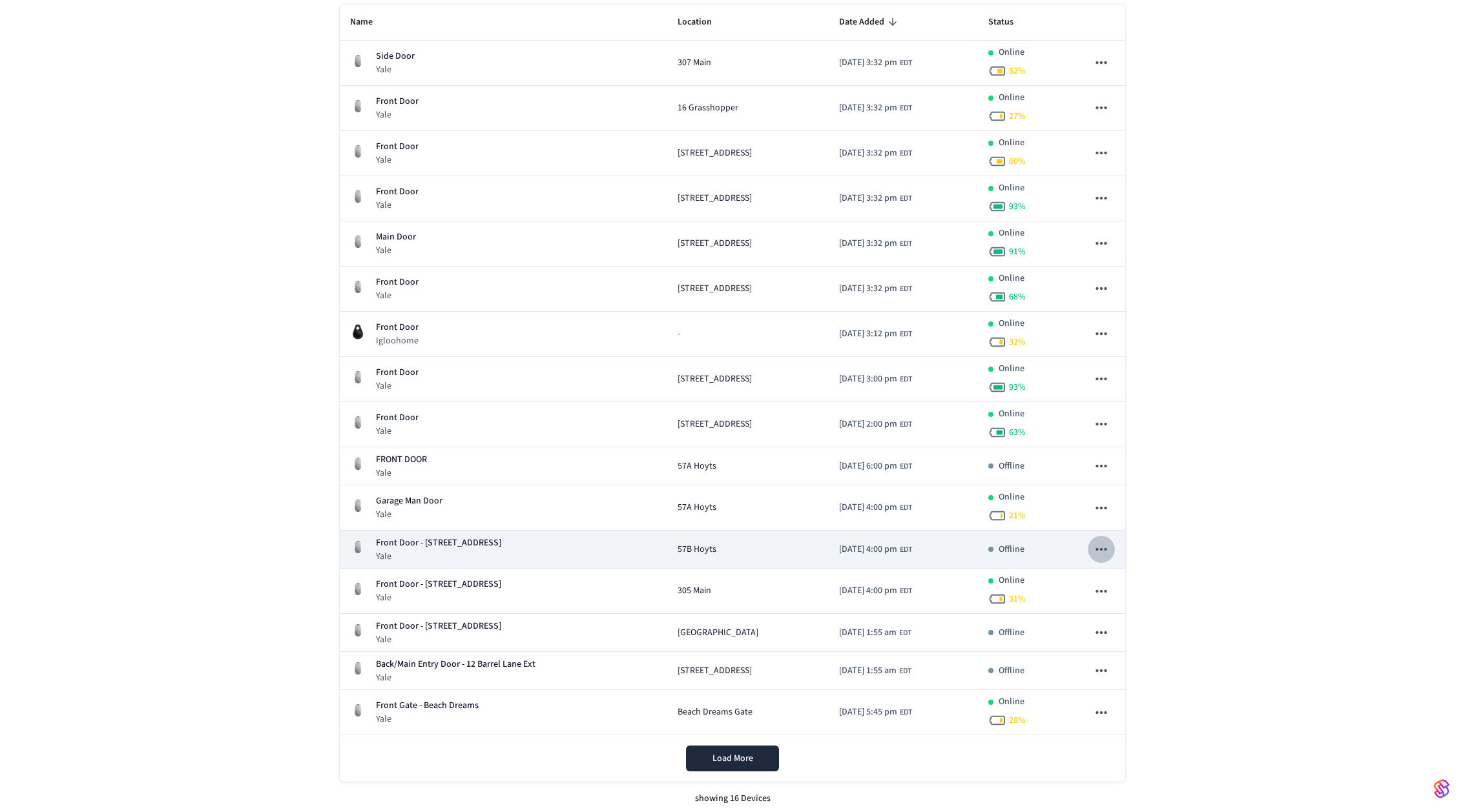
click at [1106, 548] on icon "sticky table" at bounding box center [1100, 549] width 11 height 3
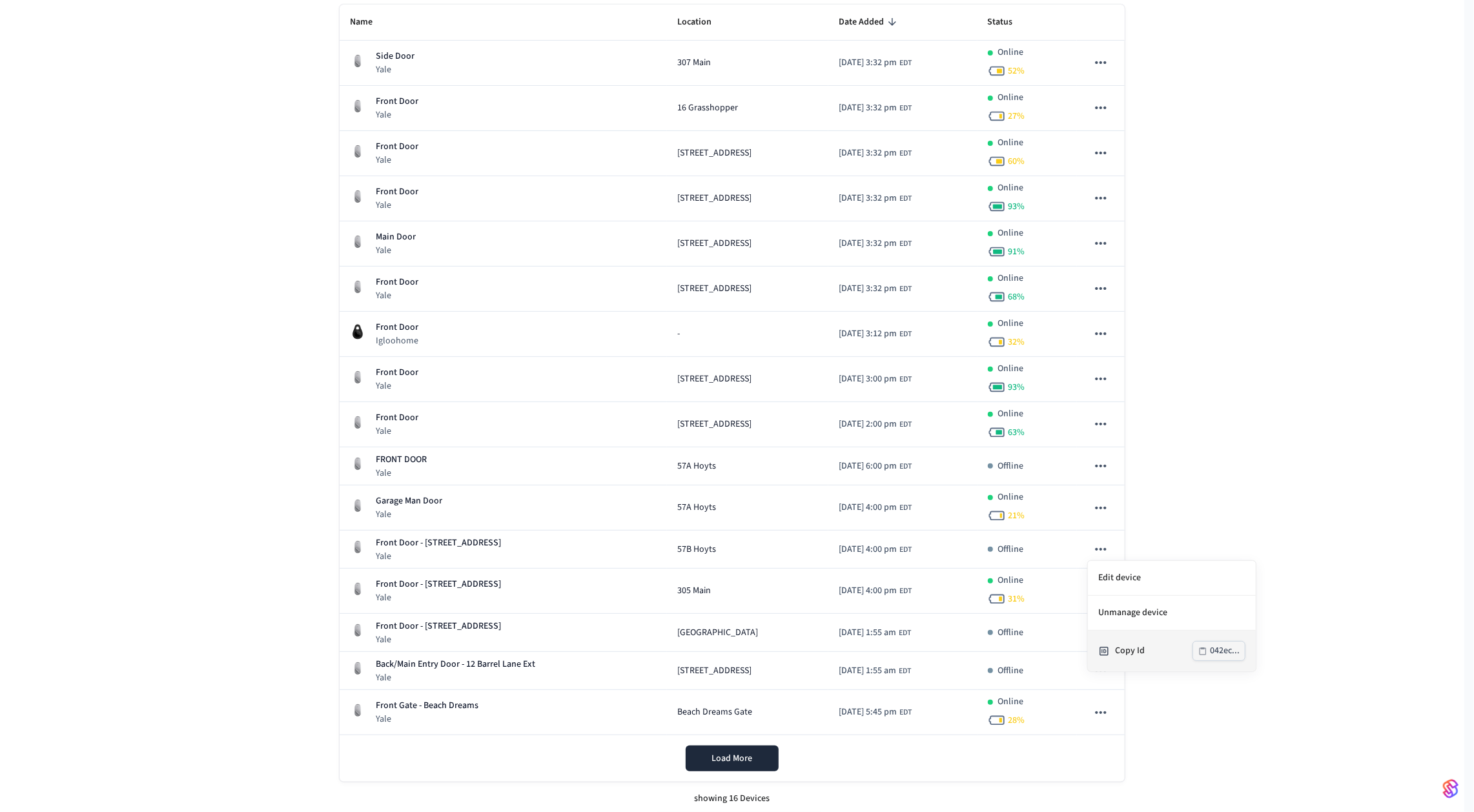
click at [1126, 648] on div "Copy Id" at bounding box center [1154, 651] width 77 height 14
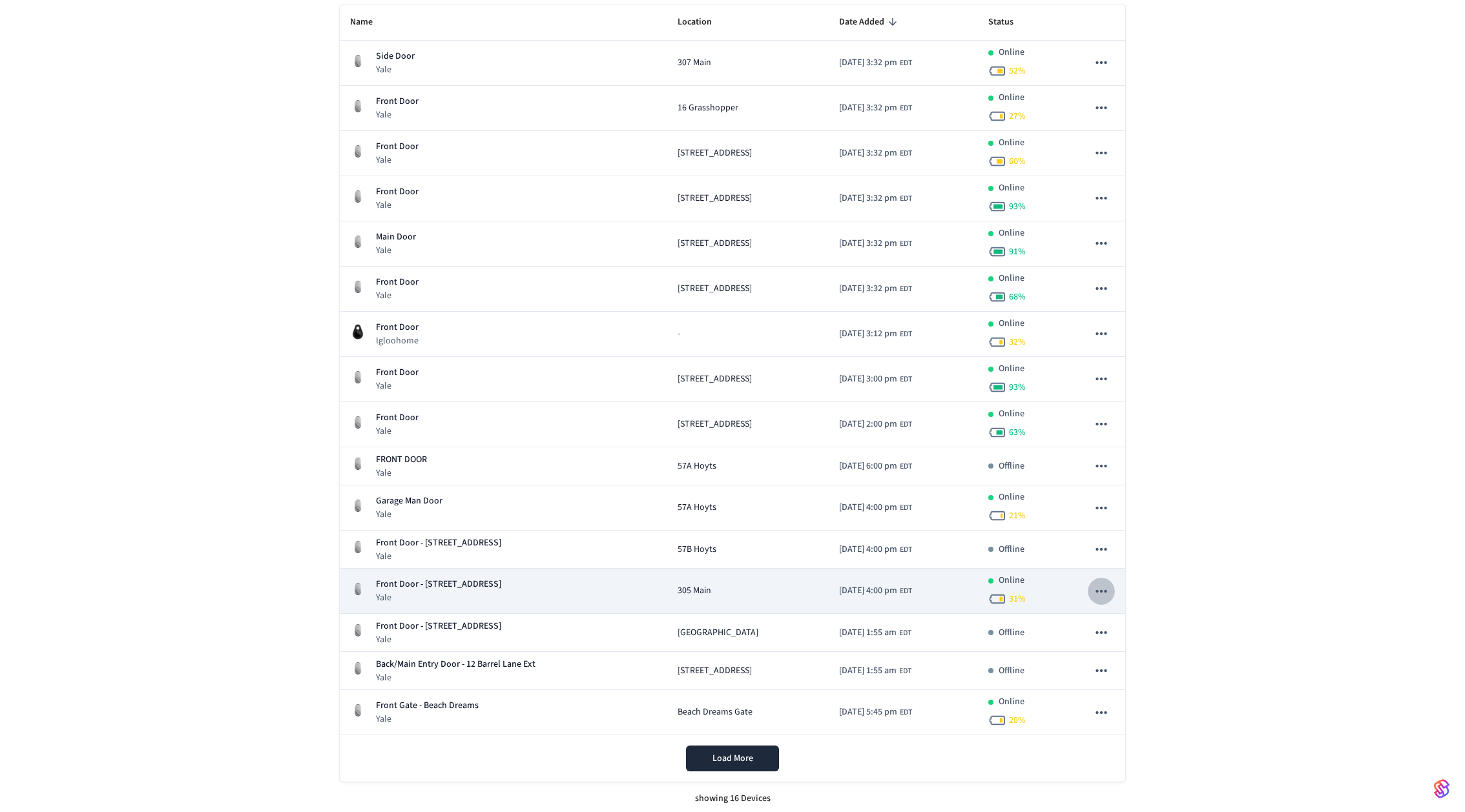
click at [1106, 590] on icon "sticky table" at bounding box center [1100, 591] width 11 height 3
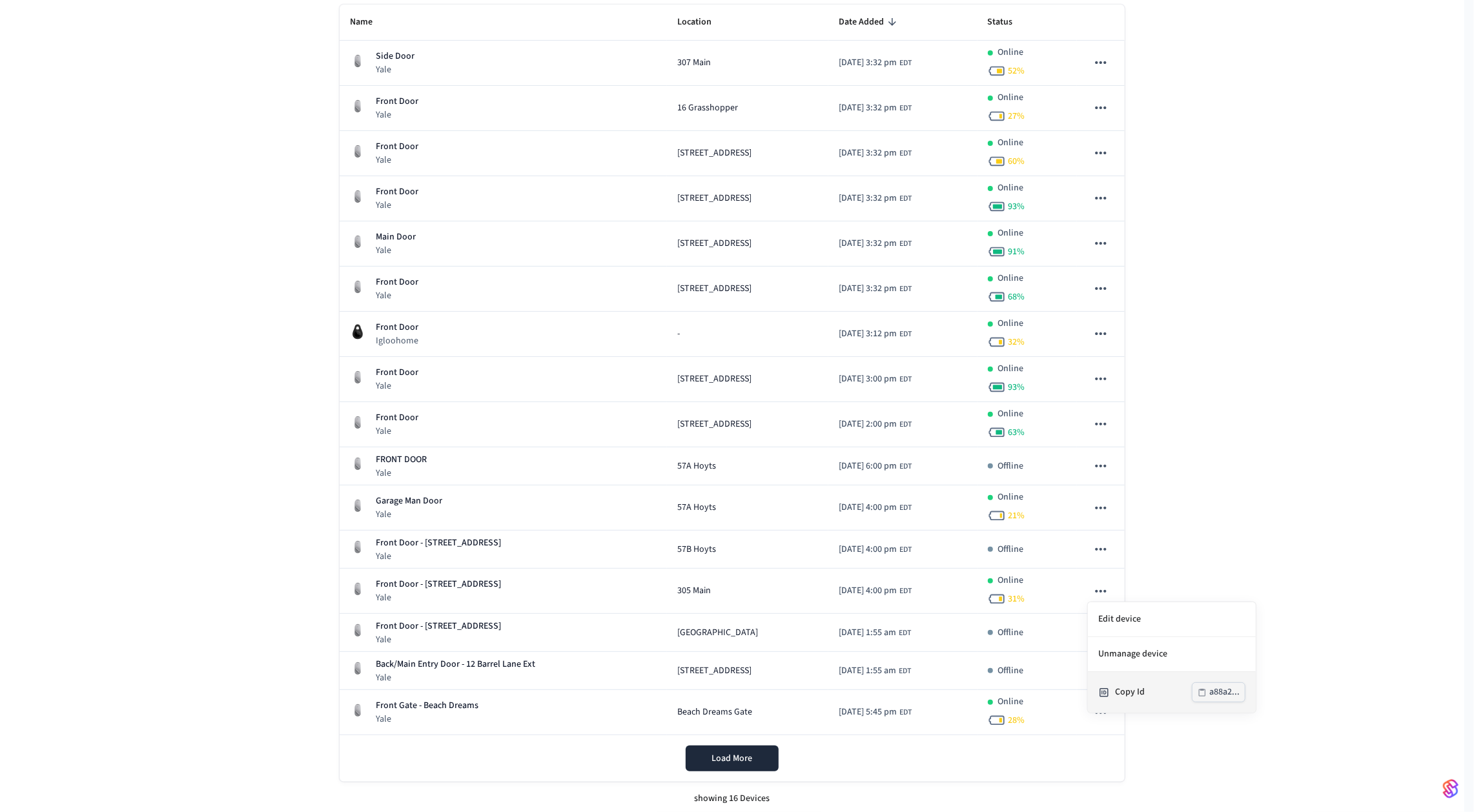
click at [1126, 692] on div "Copy Id" at bounding box center [1154, 692] width 77 height 14
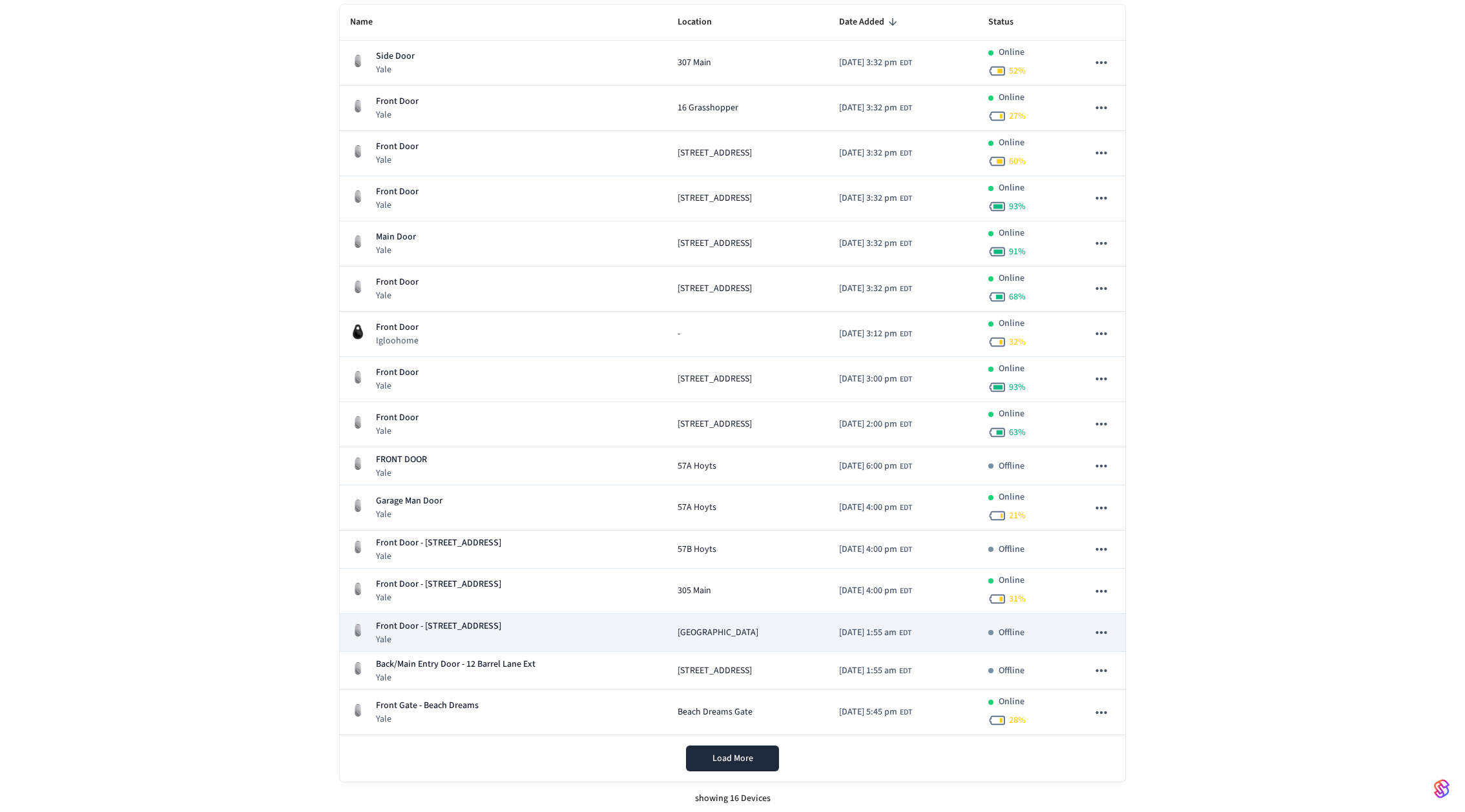
click at [1100, 632] on icon "sticky table" at bounding box center [1101, 633] width 17 height 17
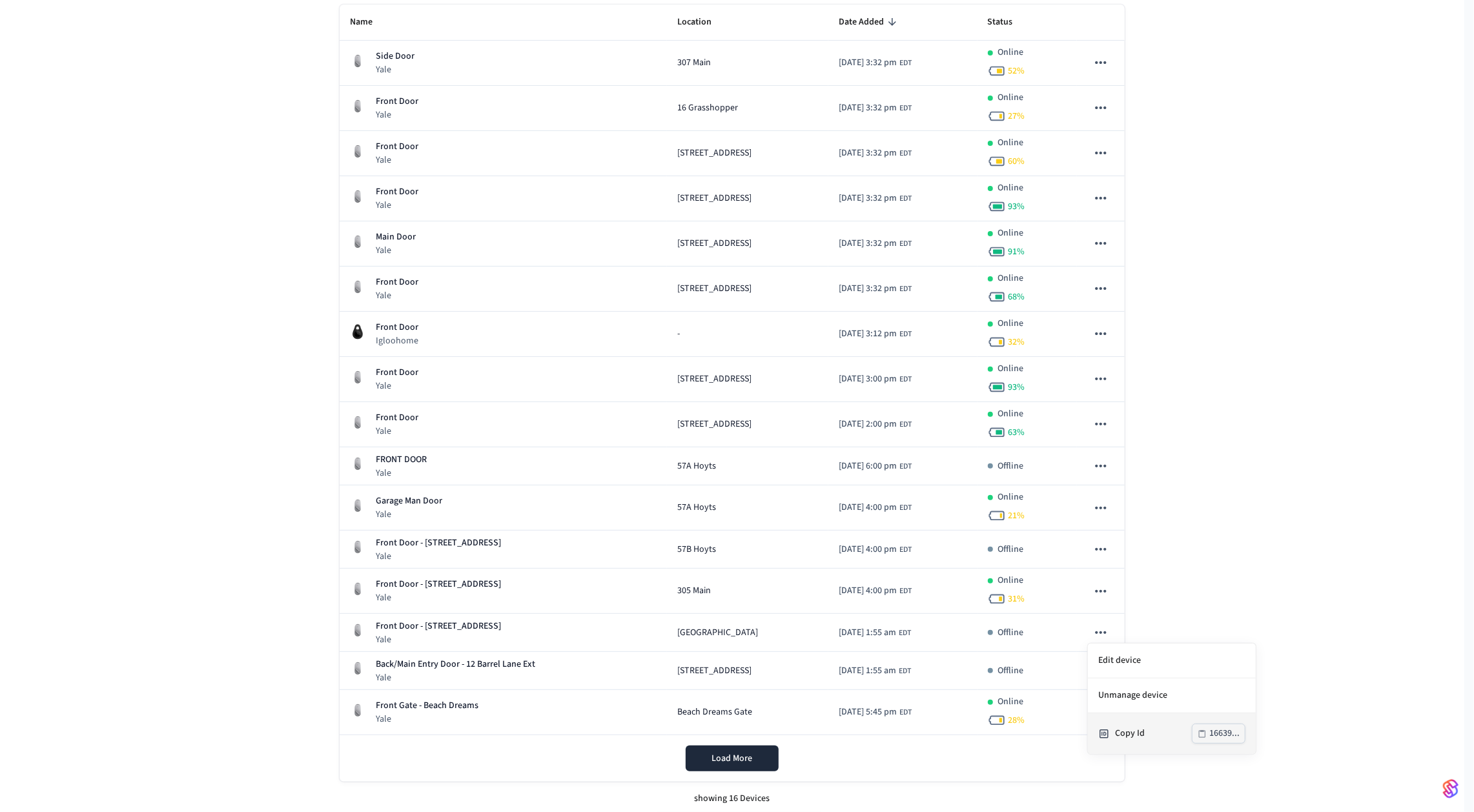
click at [1122, 732] on div "Copy Id" at bounding box center [1154, 734] width 77 height 14
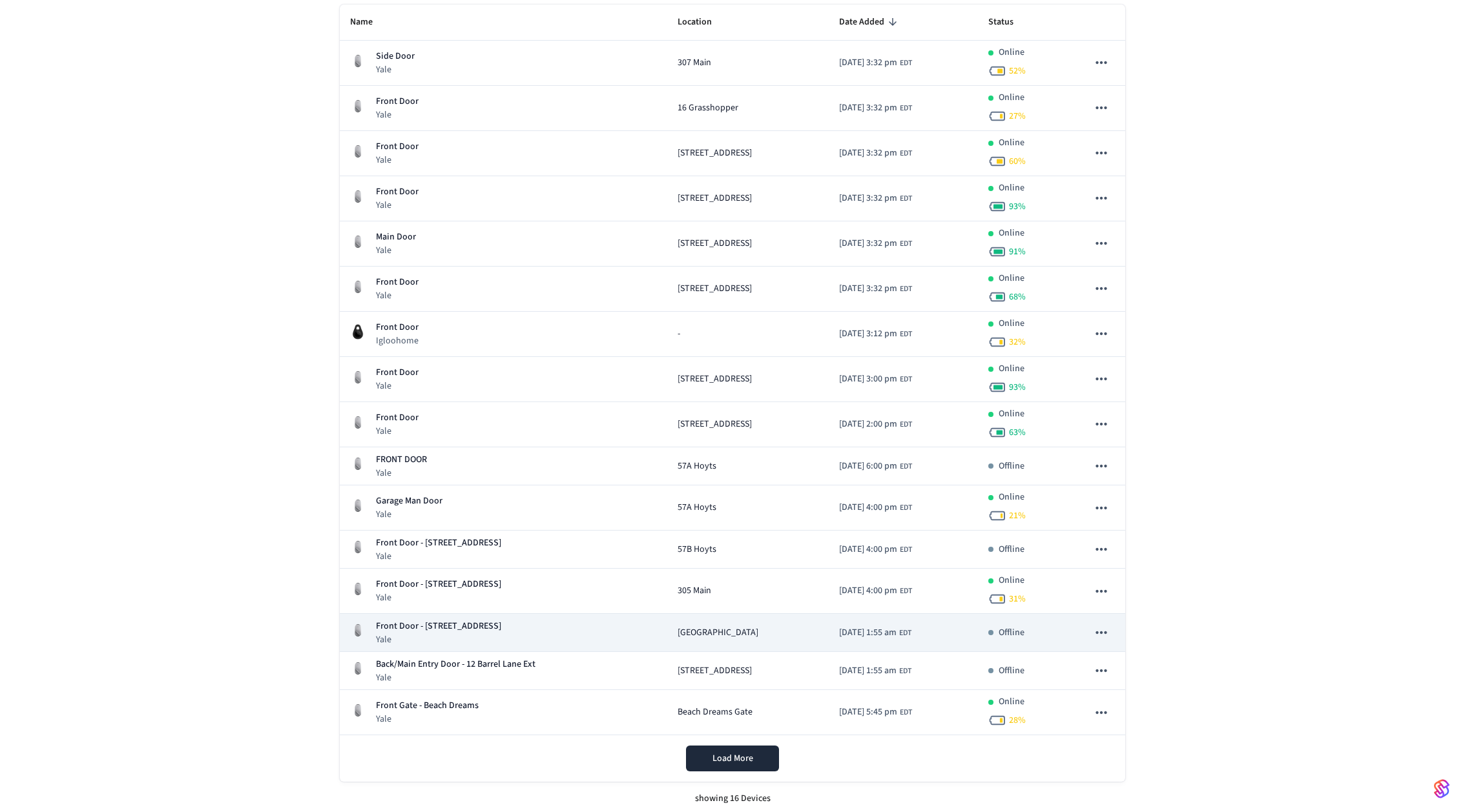
click at [1095, 632] on icon "sticky table" at bounding box center [1101, 633] width 17 height 17
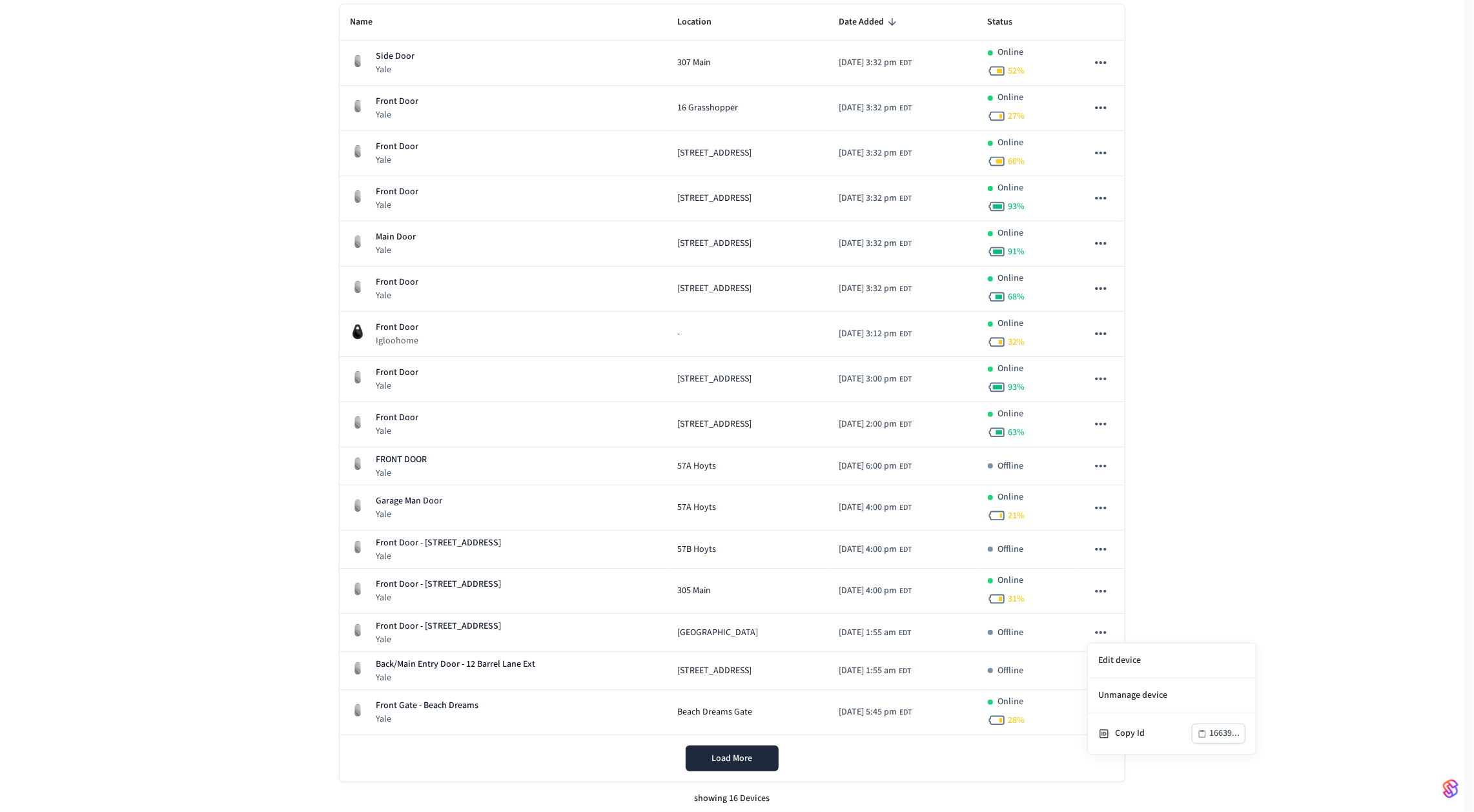
click at [1215, 534] on div at bounding box center [737, 406] width 1474 height 812
click at [754, 748] on button "Load More" at bounding box center [732, 759] width 93 height 25
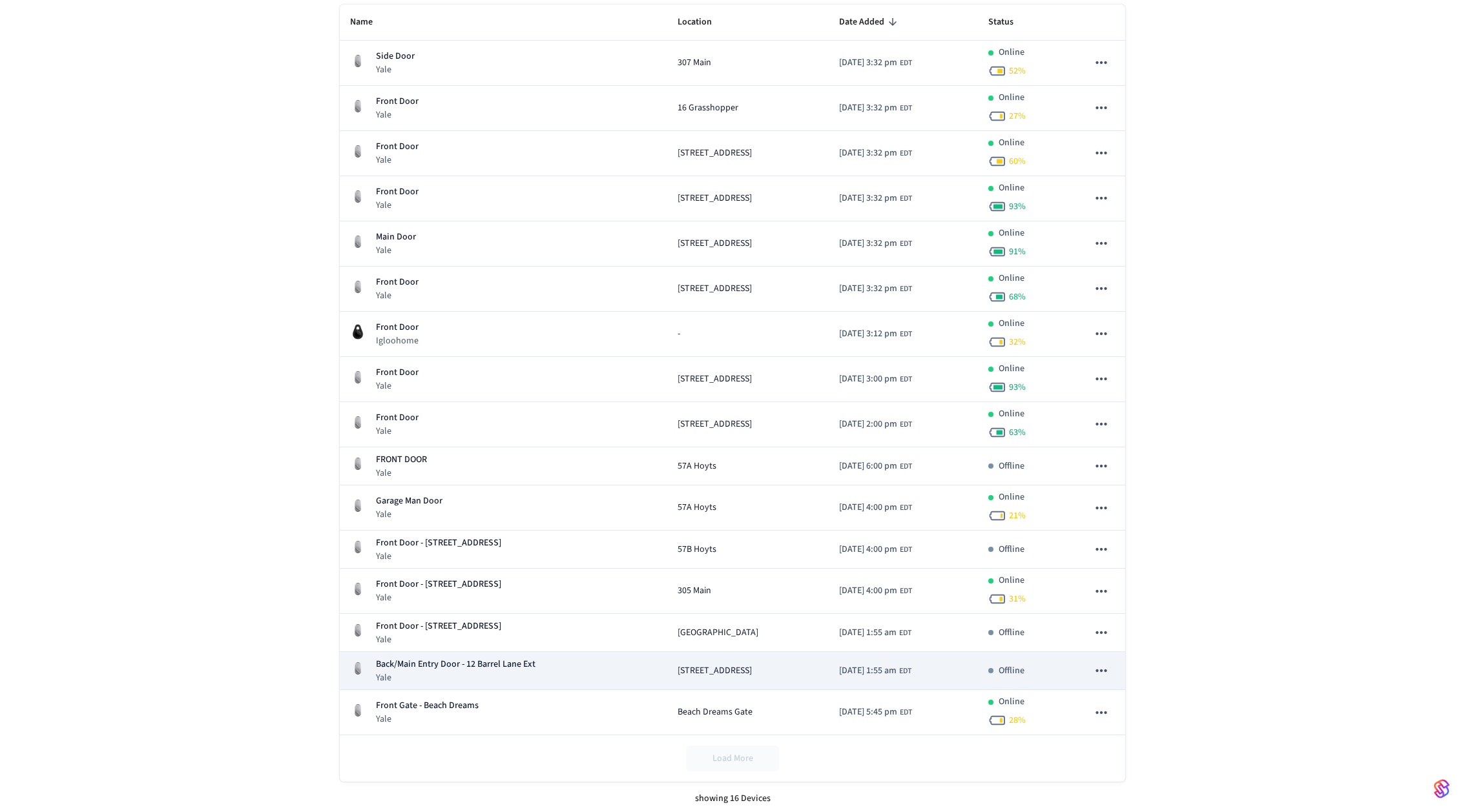
click at [1100, 669] on icon "sticky table" at bounding box center [1101, 671] width 17 height 17
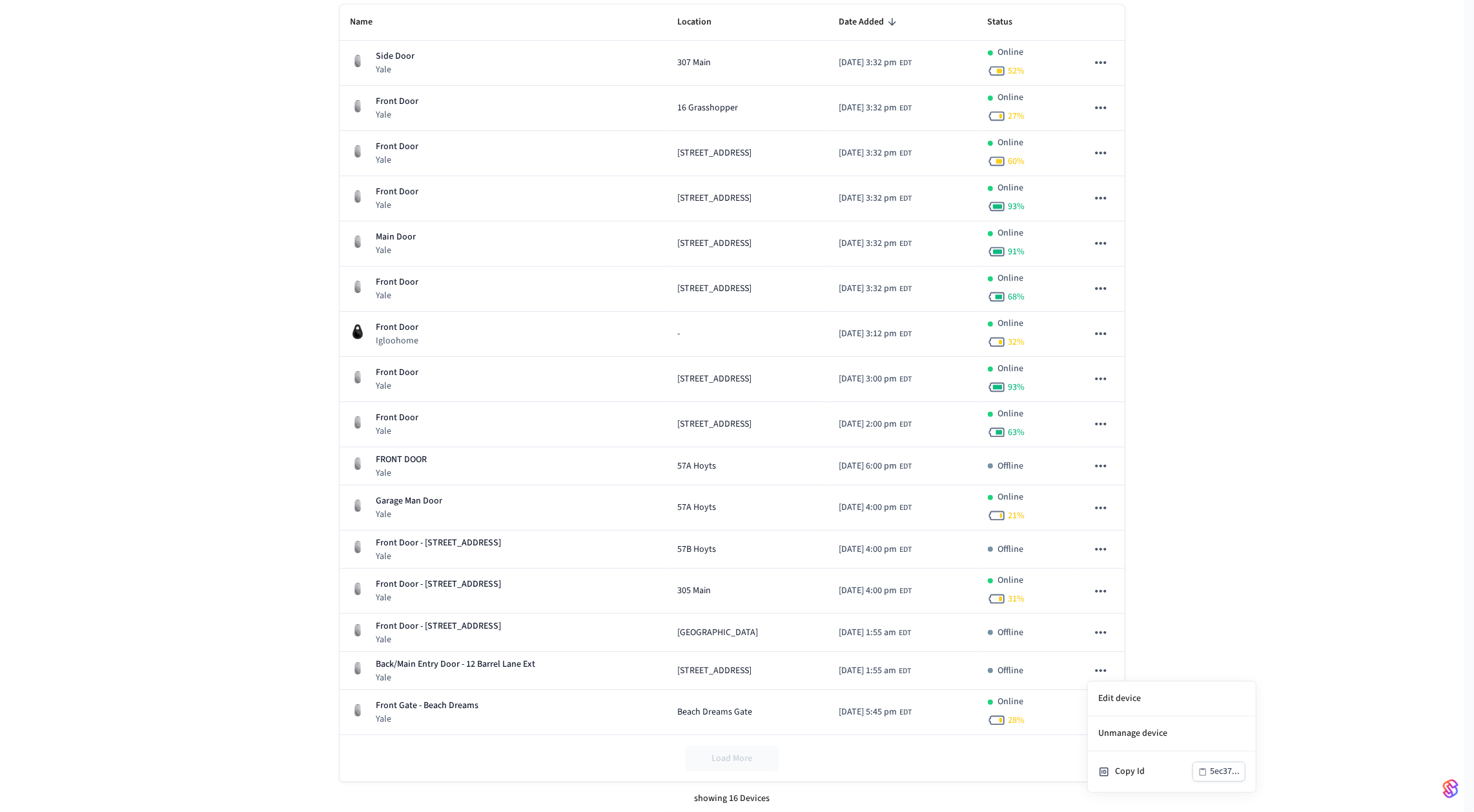
click at [1122, 771] on div "Edit device Unmanage device Copy Id 5ec37..." at bounding box center [737, 406] width 1474 height 812
click at [1125, 771] on div "Copy Id" at bounding box center [1154, 772] width 77 height 14
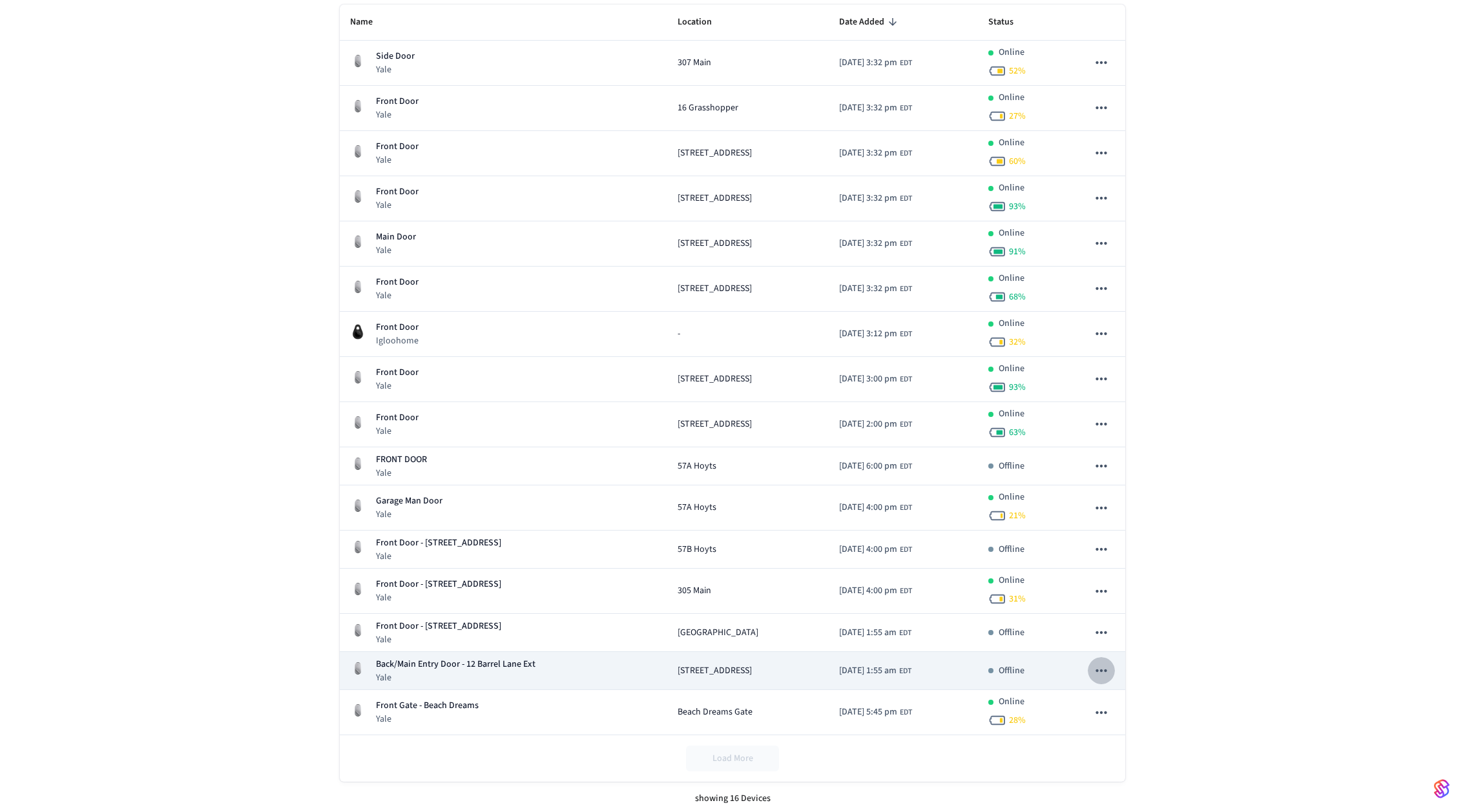
click at [1102, 670] on icon "sticky table" at bounding box center [1100, 670] width 11 height 3
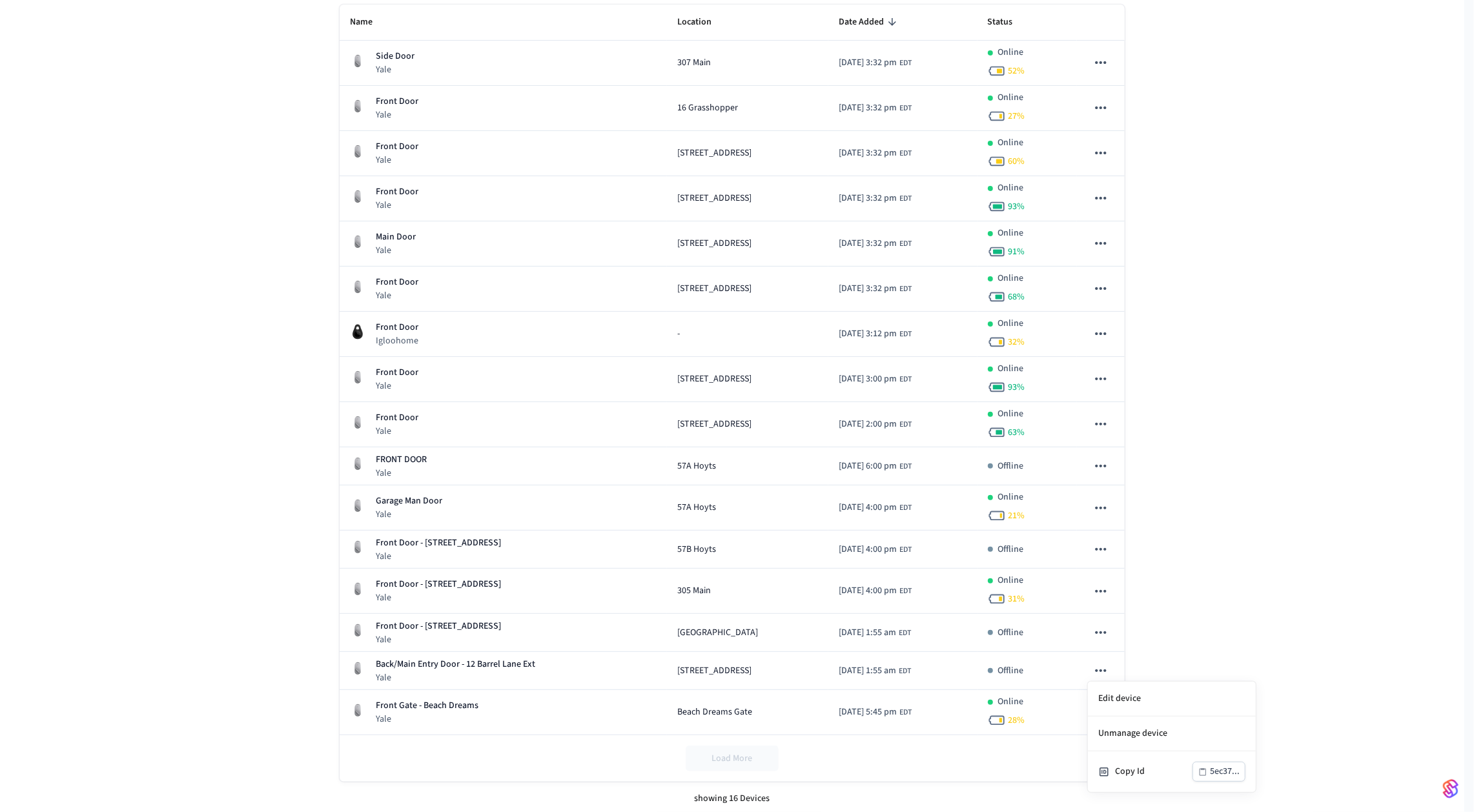
click at [978, 674] on div at bounding box center [737, 406] width 1474 height 812
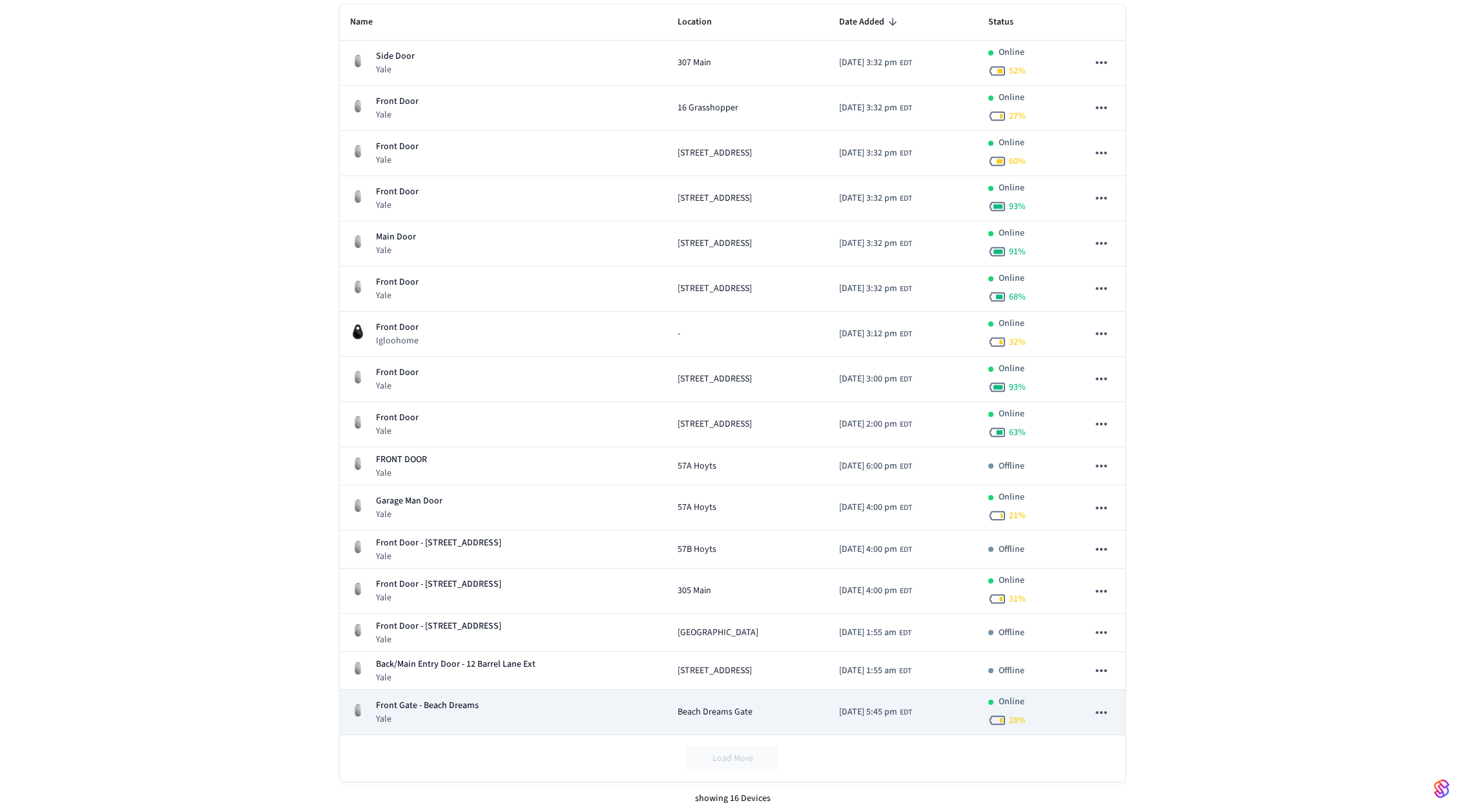
click at [1105, 706] on icon "sticky table" at bounding box center [1101, 713] width 17 height 17
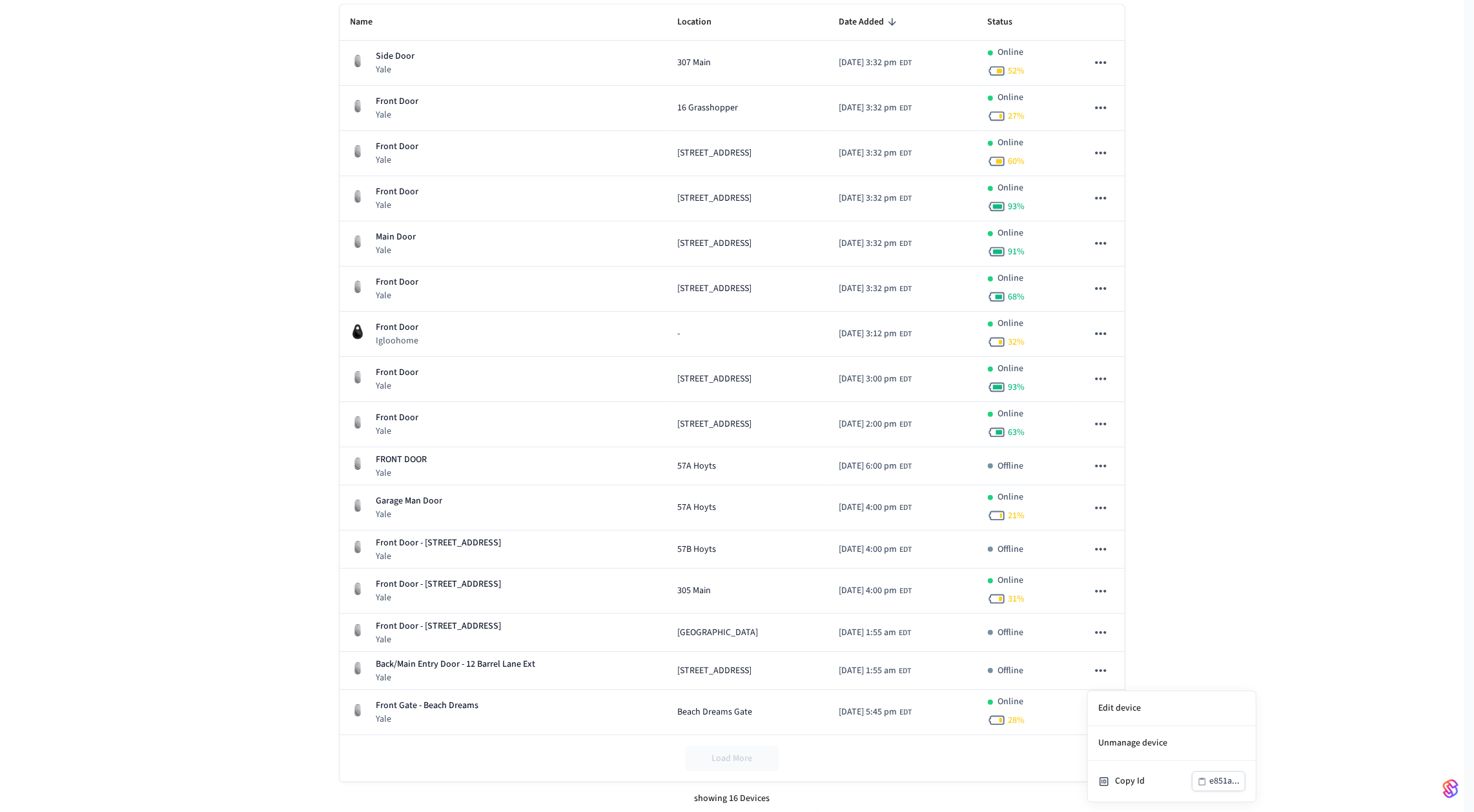
click at [1186, 502] on div at bounding box center [737, 406] width 1474 height 812
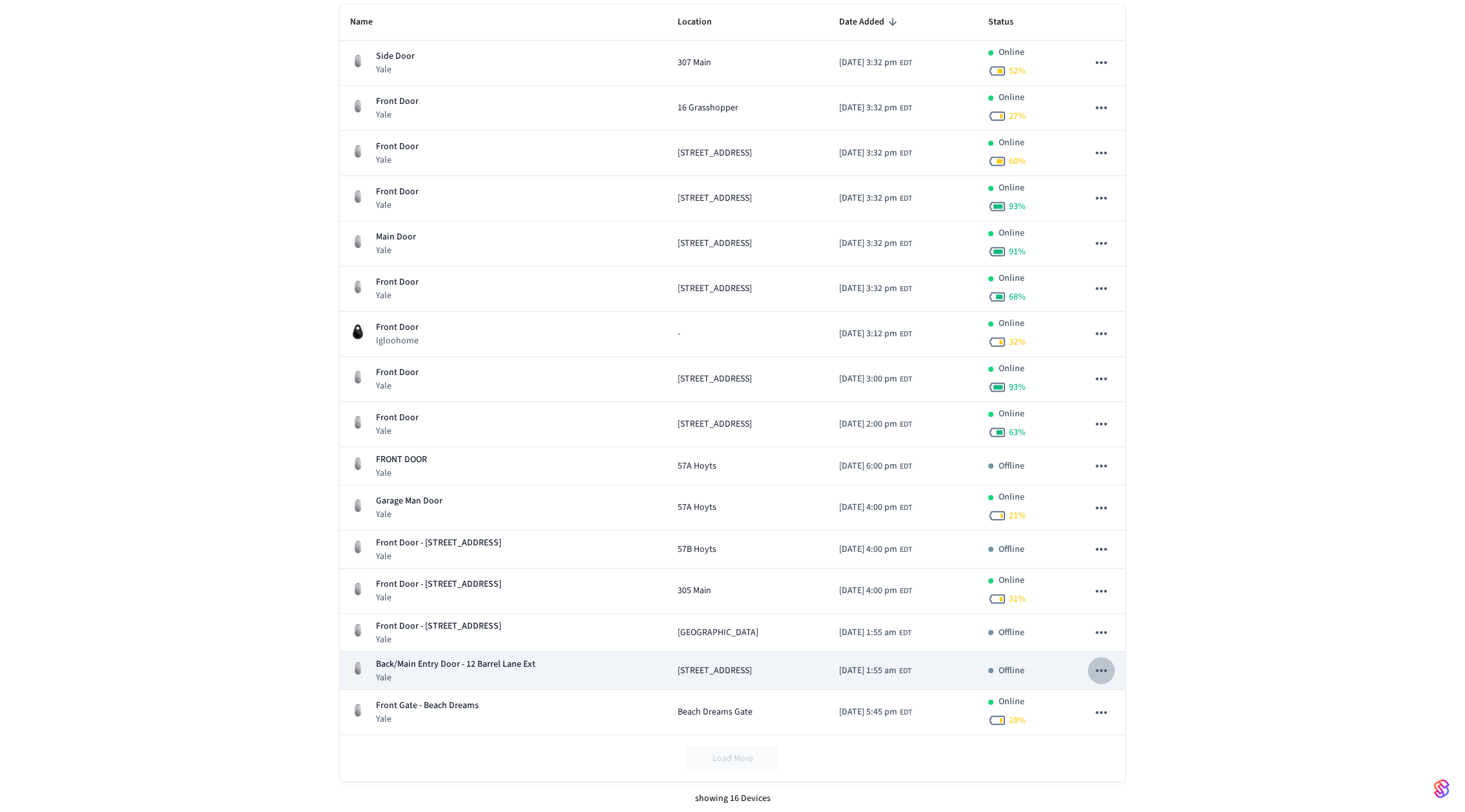
click at [1103, 665] on icon "sticky table" at bounding box center [1101, 671] width 17 height 17
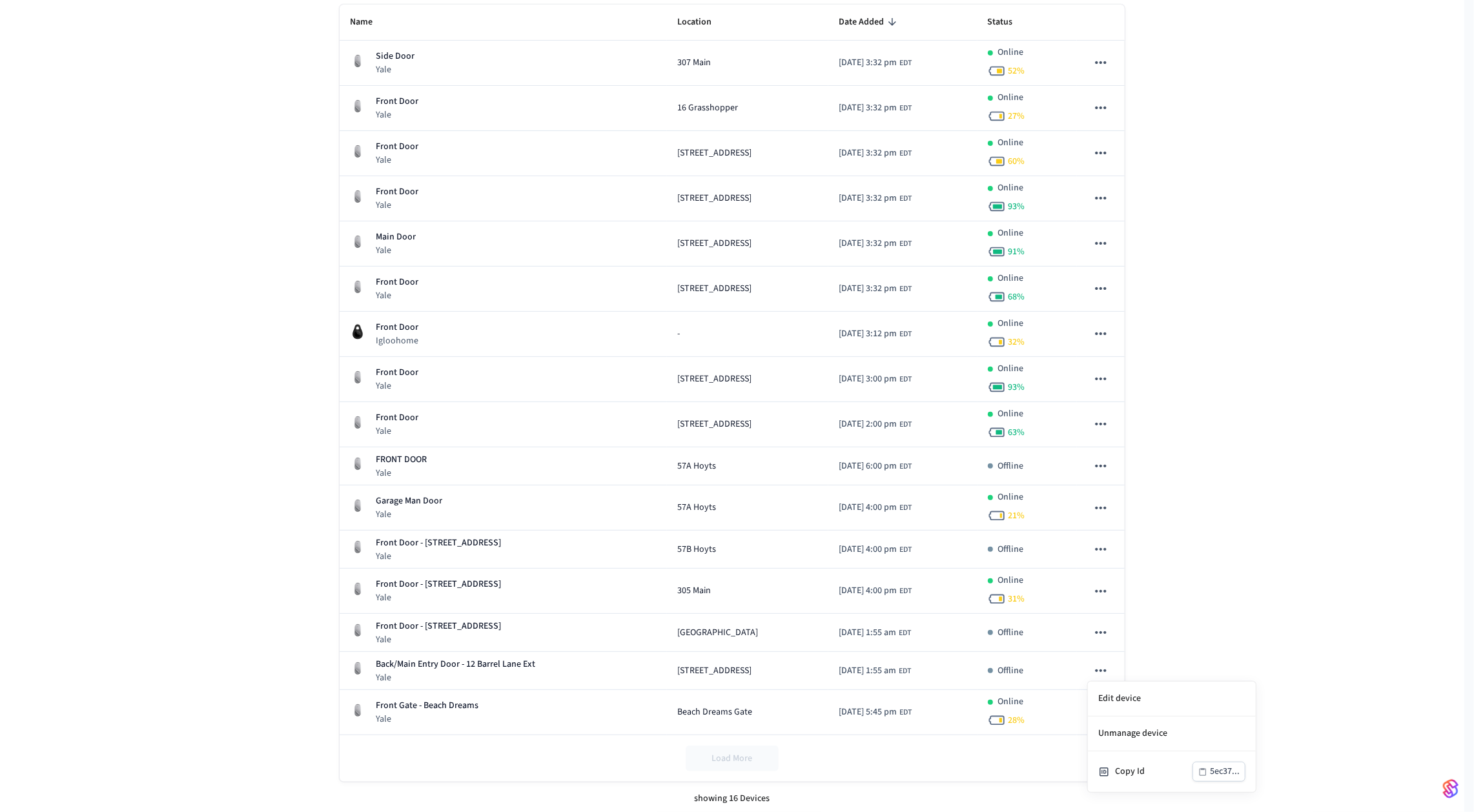
click at [1192, 548] on div at bounding box center [737, 406] width 1474 height 812
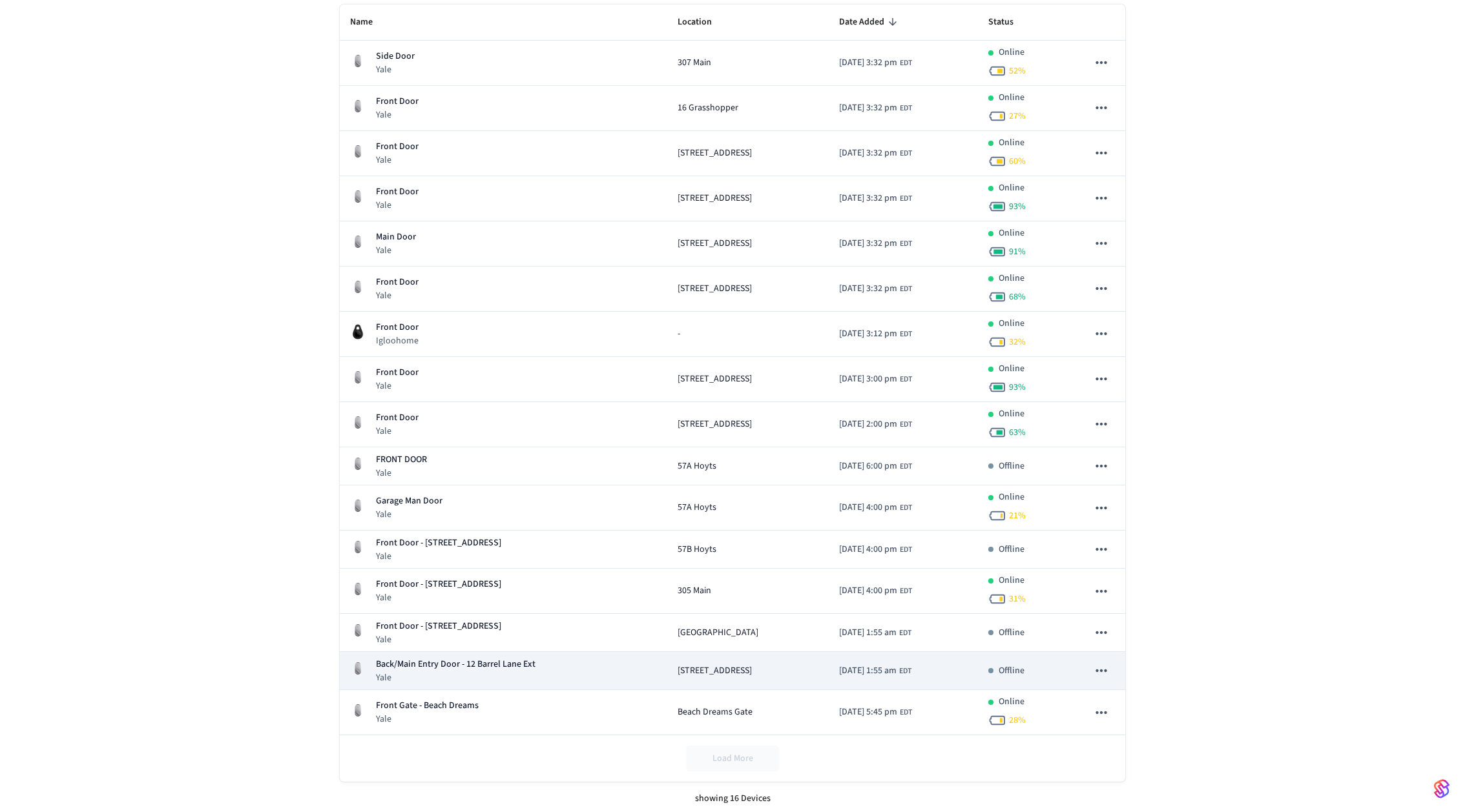
click at [1105, 663] on icon "sticky table" at bounding box center [1101, 671] width 17 height 17
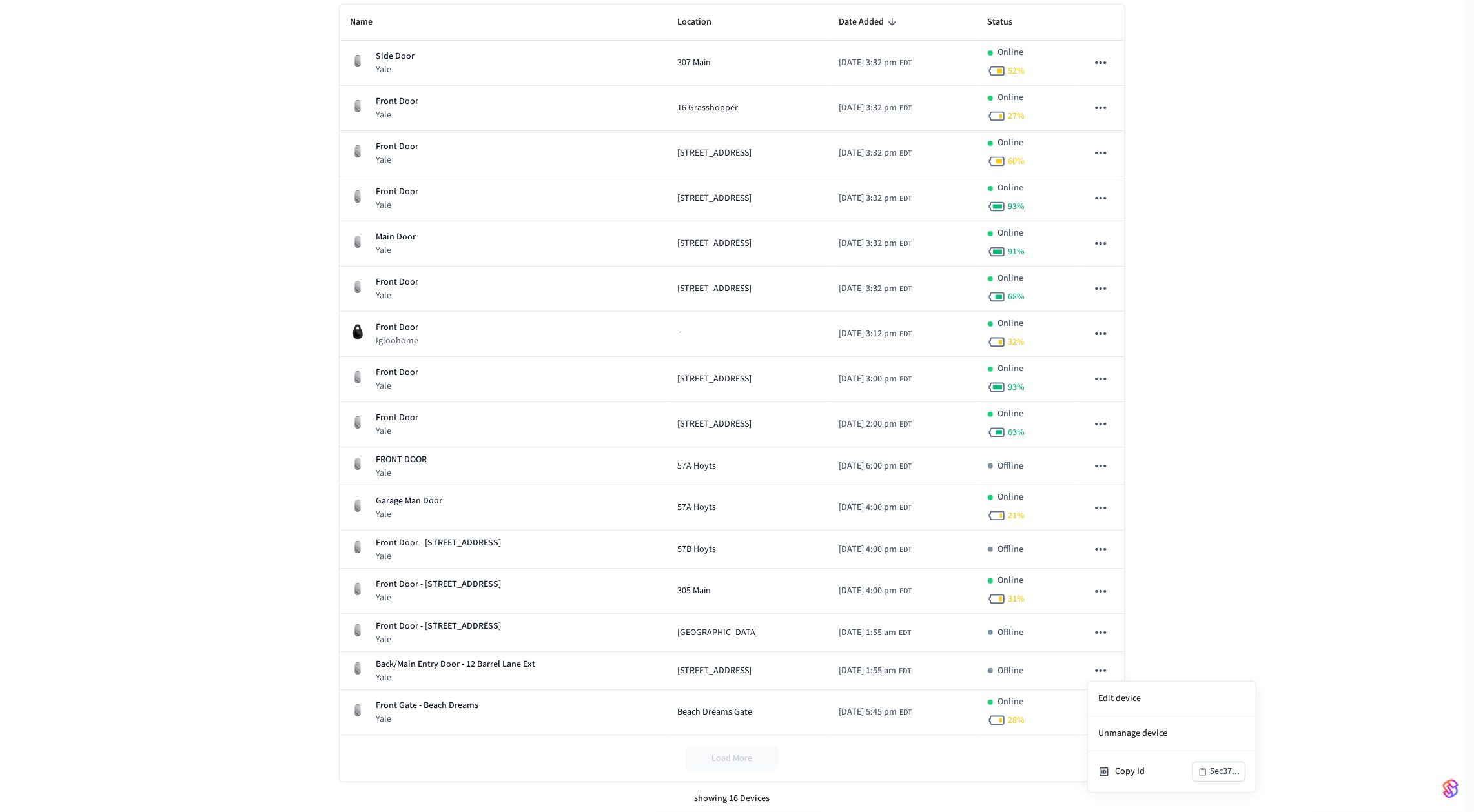
click at [1210, 539] on div at bounding box center [737, 406] width 1474 height 812
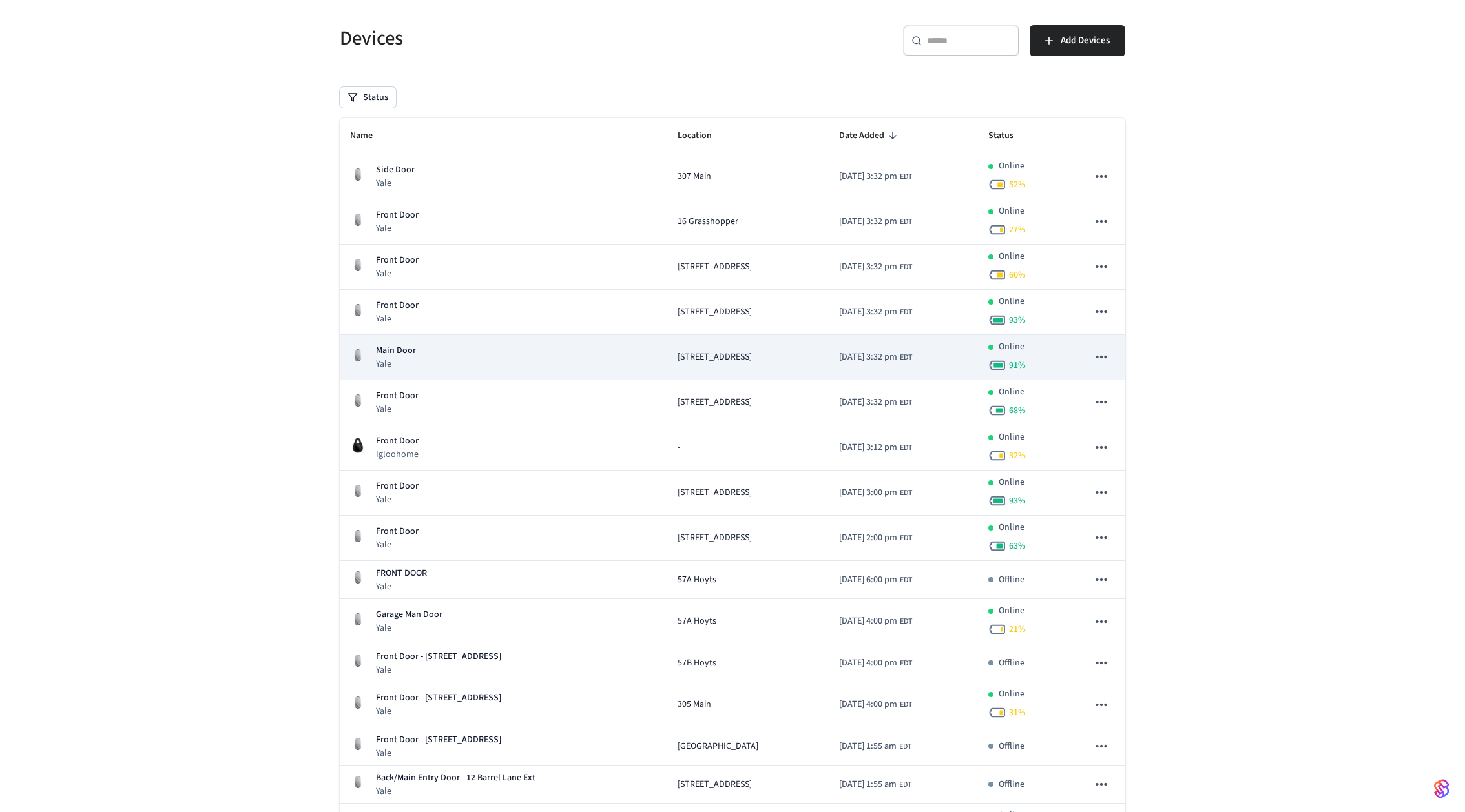
scroll to position [0, 0]
